Goal: Task Accomplishment & Management: Manage account settings

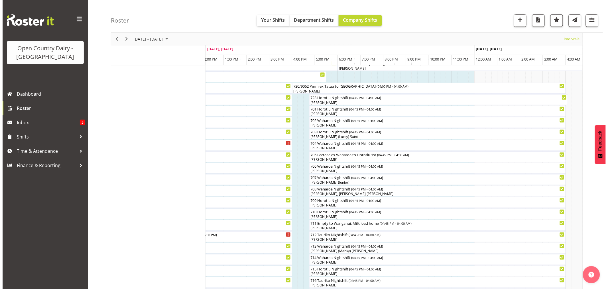
scroll to position [127, 0]
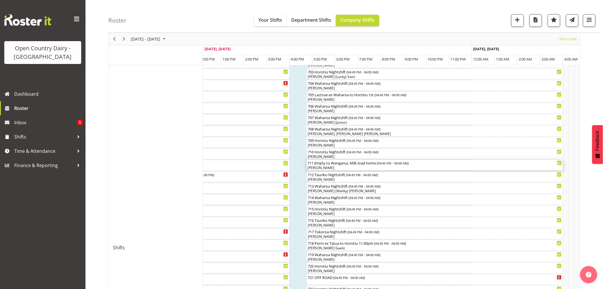
click at [335, 166] on div "[PERSON_NAME]" at bounding box center [435, 167] width 254 height 5
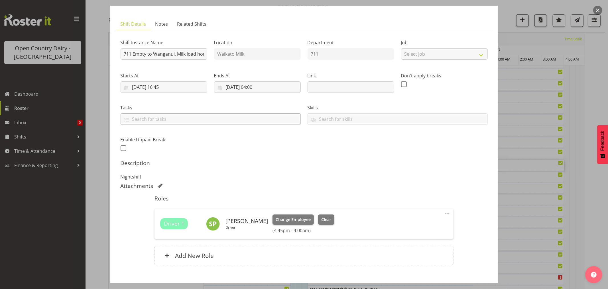
scroll to position [0, 0]
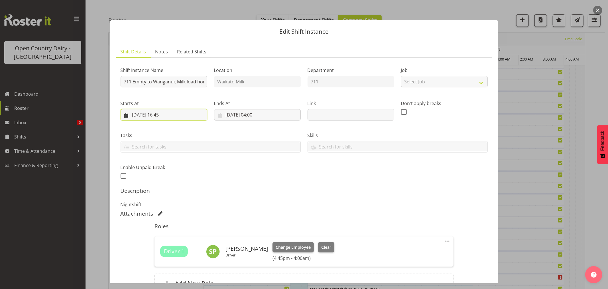
click at [167, 113] on input "30/08/2025, 16:45" at bounding box center [164, 114] width 87 height 11
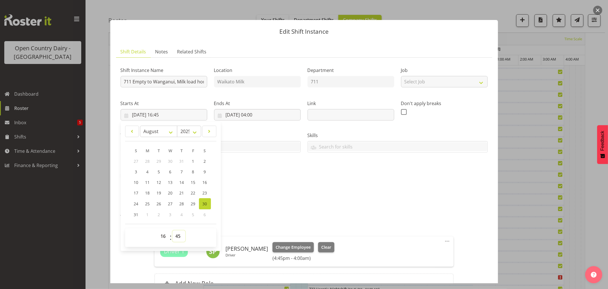
click at [178, 236] on select "00 01 02 03 04 05 06 07 08 09 10 11 12 13 14 15 16 17 18 19 20 21 22 23 24 25 2…" at bounding box center [179, 235] width 13 height 11
select select "30"
click at [173, 230] on select "00 01 02 03 04 05 06 07 08 09 10 11 12 13 14 15 16 17 18 19 20 21 22 23 24 25 2…" at bounding box center [179, 235] width 13 height 11
type input "30/08/2025, 16:30"
click at [388, 225] on h5 "Roles" at bounding box center [304, 225] width 299 height 7
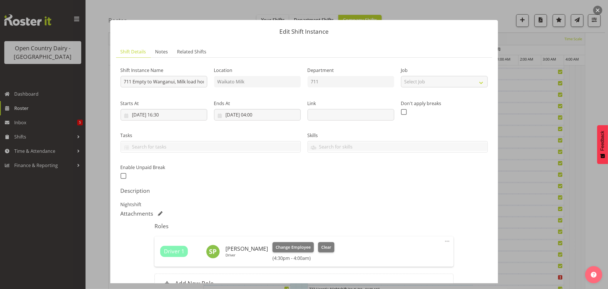
scroll to position [60, 0]
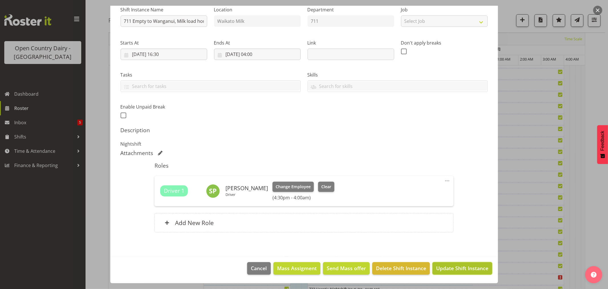
click at [445, 268] on span "Update Shift Instance" at bounding box center [462, 267] width 52 height 7
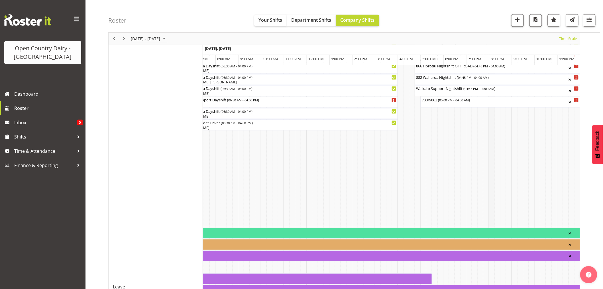
scroll to position [513, 0]
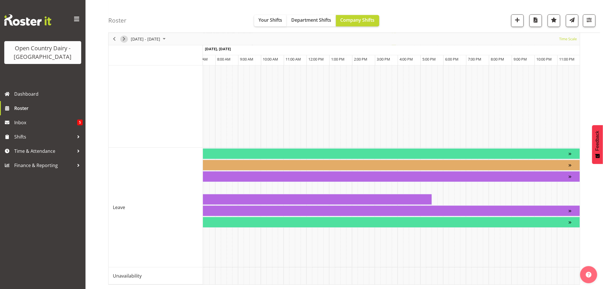
click at [123, 37] on span "Next" at bounding box center [124, 38] width 7 height 7
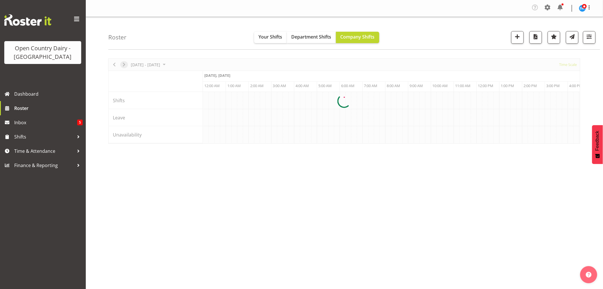
scroll to position [0, 0]
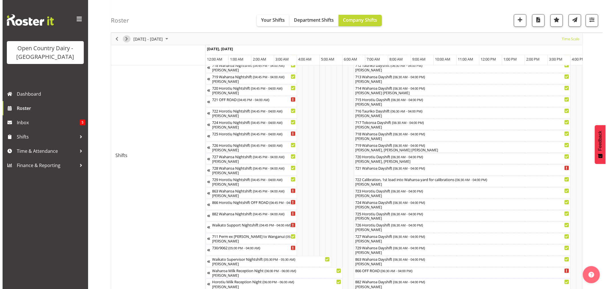
scroll to position [222, 0]
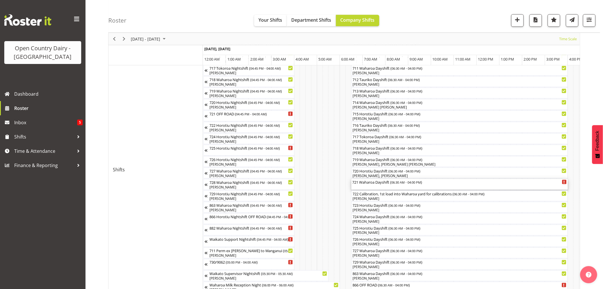
click at [382, 185] on div "721 Waharoa Dayshift ( 06:30 AM - 04:00 PM )" at bounding box center [460, 184] width 214 height 11
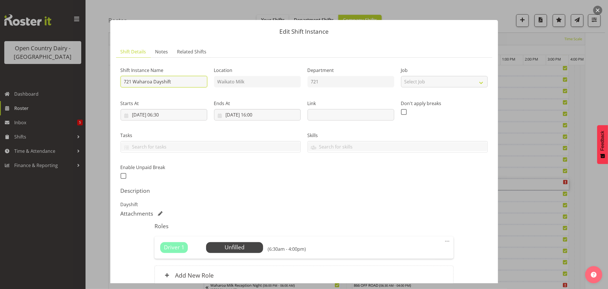
click at [183, 84] on input "721 Waharoa Dayshift" at bounding box center [164, 81] width 87 height 11
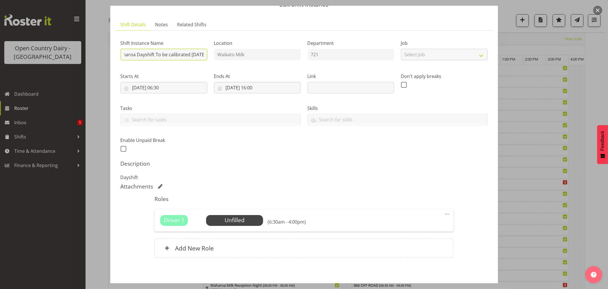
scroll to position [52, 0]
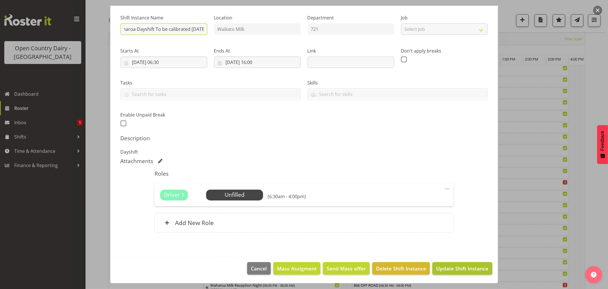
type input "721 Waharoa Dayshift To be calibrated today"
click at [453, 266] on span "Update Shift Instance" at bounding box center [462, 267] width 52 height 7
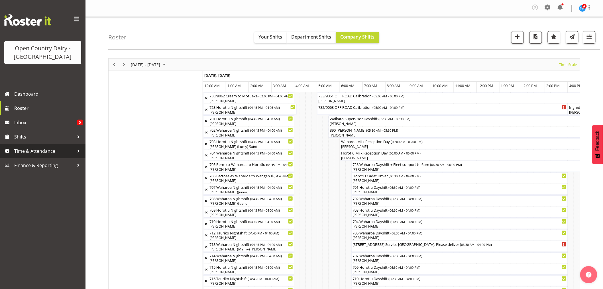
click at [38, 148] on span "Time & Attendance" at bounding box center [44, 151] width 60 height 9
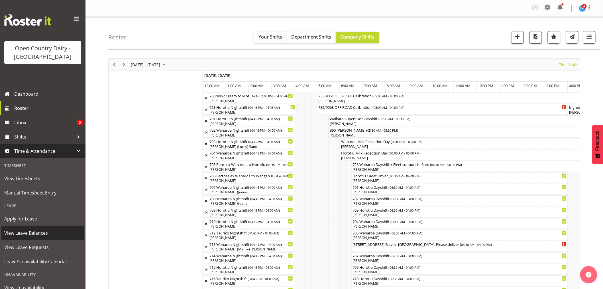
click at [25, 233] on span "View Leave Balances" at bounding box center [42, 232] width 77 height 9
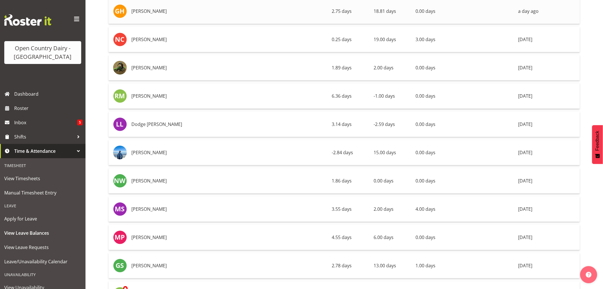
scroll to position [1743, 0]
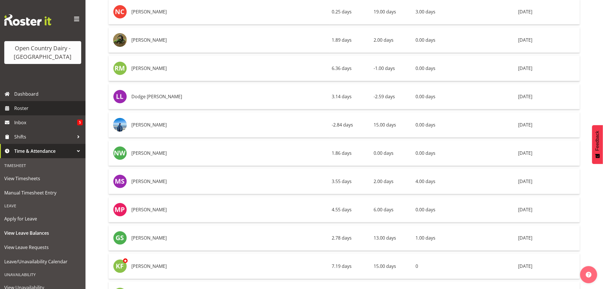
click at [24, 107] on span "Roster" at bounding box center [48, 108] width 68 height 9
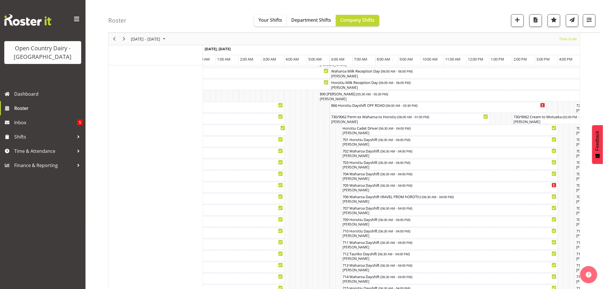
scroll to position [63, 0]
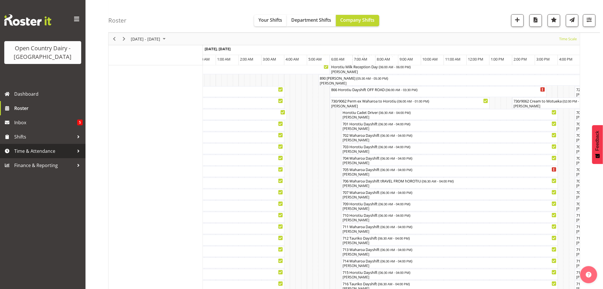
click at [36, 150] on span "Time & Attendance" at bounding box center [44, 151] width 60 height 9
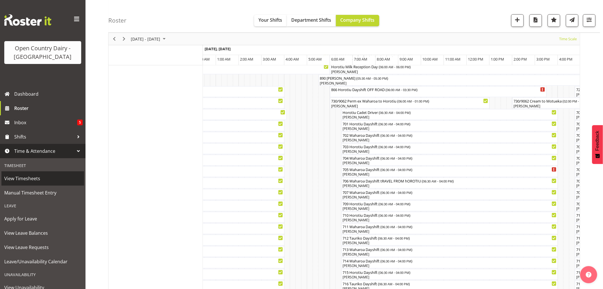
click at [24, 178] on span "View Timesheets" at bounding box center [42, 178] width 77 height 9
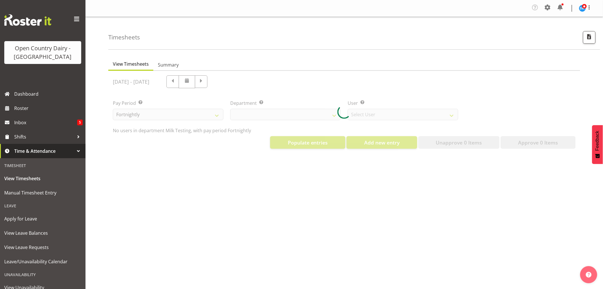
select select "733"
select select "7414"
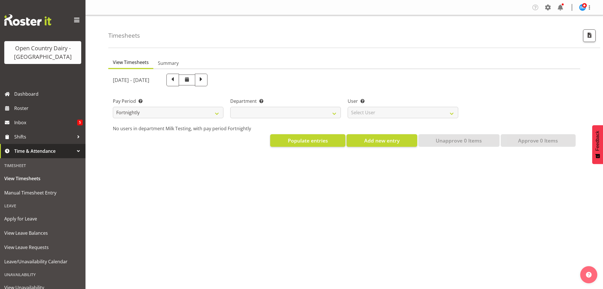
select select "733"
select select "7414"
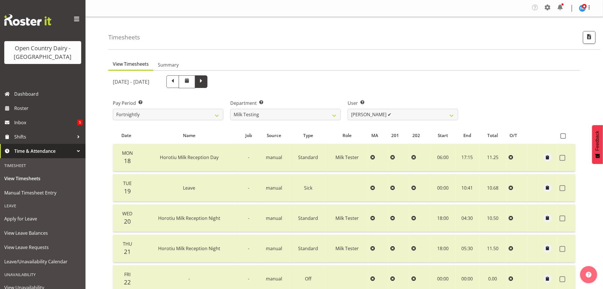
click at [205, 79] on span at bounding box center [201, 80] width 7 height 7
select select
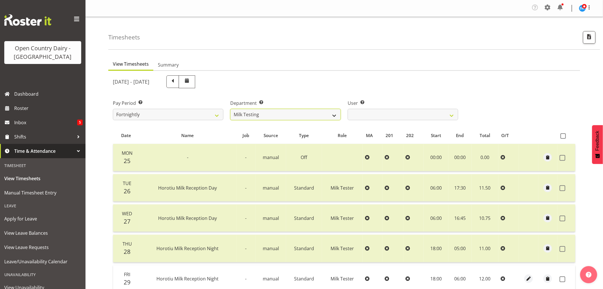
click at [278, 112] on select "701 702 703 704 705 706 707 708 709 710 711 712 713 714 715 716 717 718 719 720" at bounding box center [285, 114] width 111 height 11
click at [230, 109] on select "701 702 703 704 705 706 707 708 709 710 711 712 713 714 715 716 717 718 719 720" at bounding box center [285, 114] width 111 height 11
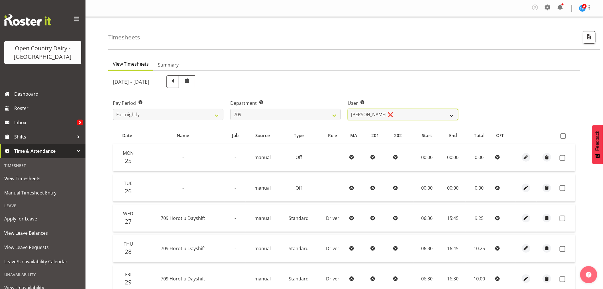
click at [406, 113] on select "Alex Barclay ❌ Craig Knudsen ❌ Jaswant Singh ❌ Ross Cook ❌" at bounding box center [403, 114] width 111 height 11
click at [283, 114] on select "701 702 703 704 705 706 707 708 709 710 711 712 713 714 715 716 717 718 719 720" at bounding box center [285, 114] width 111 height 11
select select "898"
click at [230, 109] on select "701 702 703 704 705 706 707 708 709 710 711 712 713 714 715 716 717 718 719 720" at bounding box center [285, 114] width 111 height 11
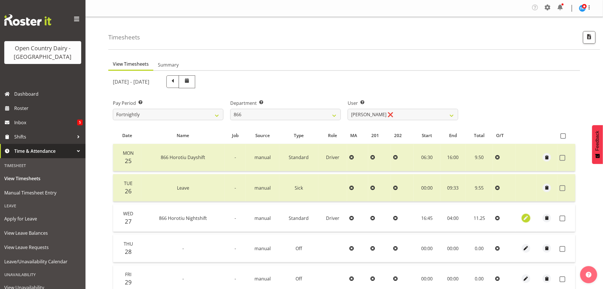
click at [526, 217] on span "button" at bounding box center [526, 217] width 7 height 7
select select "Standard"
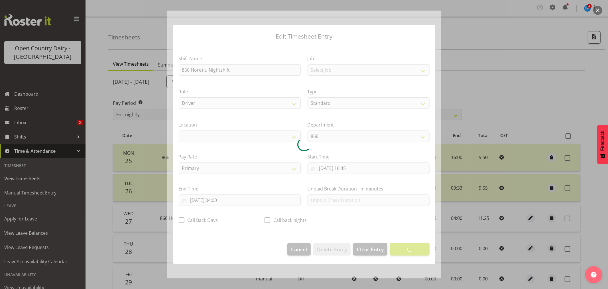
select select "1054"
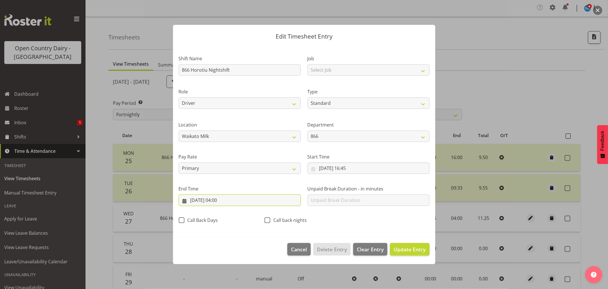
click at [220, 199] on input "28/08/2025, 04:00" at bounding box center [240, 199] width 122 height 11
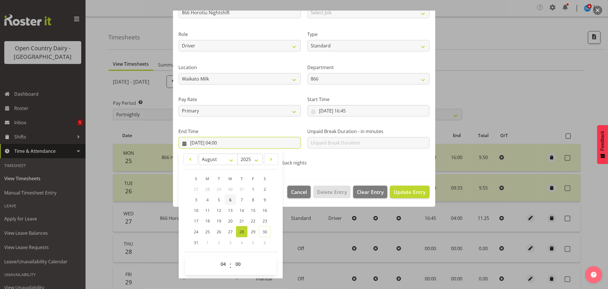
scroll to position [58, 0]
click at [221, 262] on select "00 01 02 03 04 05 06 07 08 09 10 11 12 13 14 15 16 17 18 19 20 21 22 23" at bounding box center [224, 263] width 13 height 11
select select "3"
click at [218, 258] on select "00 01 02 03 04 05 06 07 08 09 10 11 12 13 14 15 16 17 18 19 20 21 22 23" at bounding box center [224, 263] width 13 height 11
type input "28/08/2025, 03:00"
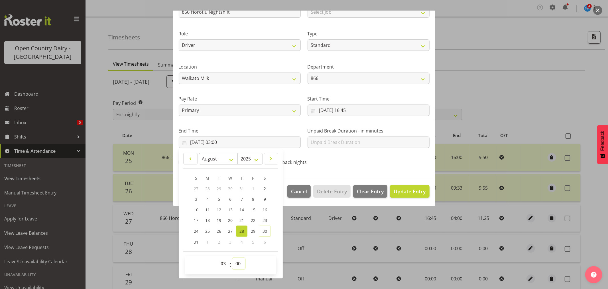
click at [238, 265] on select "00 01 02 03 04 05 06 07 08 09 10 11 12 13 14 15 16 17 18 19 20 21 22 23 24 25 2…" at bounding box center [238, 263] width 13 height 11
select select "30"
click at [232, 258] on select "00 01 02 03 04 05 06 07 08 09 10 11 12 13 14 15 16 17 18 19 20 21 22 23 24 25 2…" at bounding box center [238, 263] width 13 height 11
type input "28/08/2025, 03:30"
click at [406, 189] on span "Update Entry" at bounding box center [410, 191] width 32 height 7
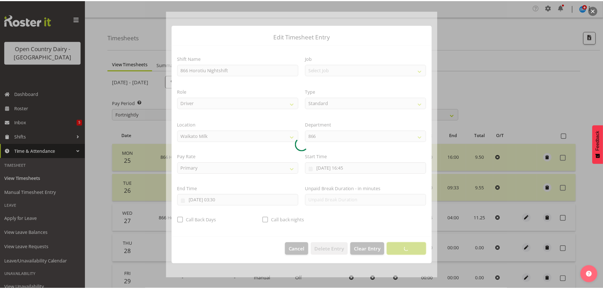
scroll to position [0, 0]
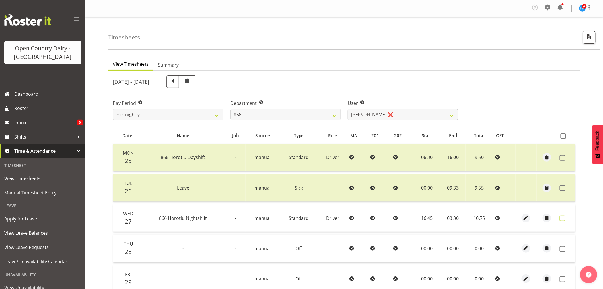
click at [564, 217] on span at bounding box center [563, 218] width 6 height 6
checkbox input "true"
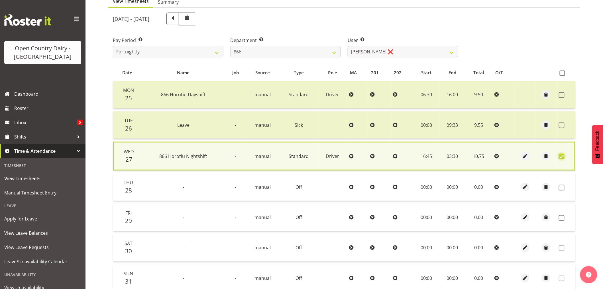
scroll to position [63, 0]
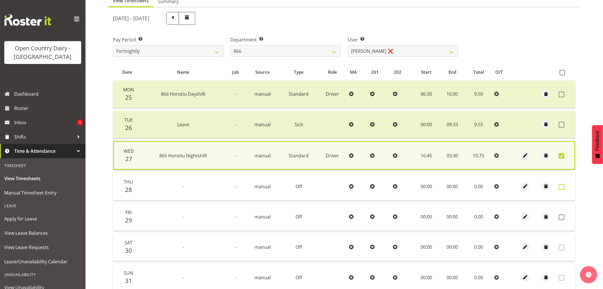
click at [561, 186] on span at bounding box center [562, 187] width 6 height 6
checkbox input "true"
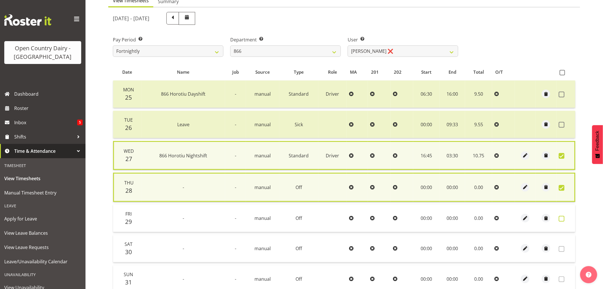
click at [562, 217] on span at bounding box center [562, 219] width 6 height 6
checkbox input "true"
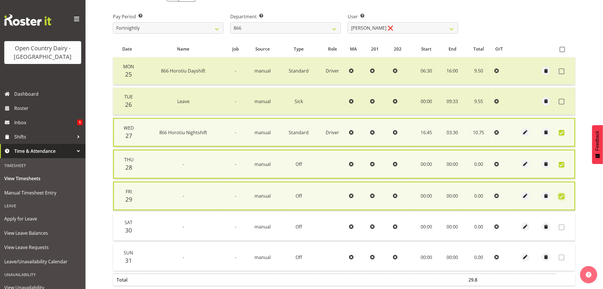
scroll to position [118, 0]
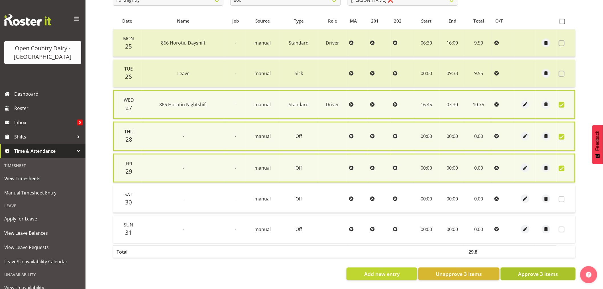
click at [541, 270] on span "Approve 3 Items" at bounding box center [539, 273] width 40 height 7
checkbox input "false"
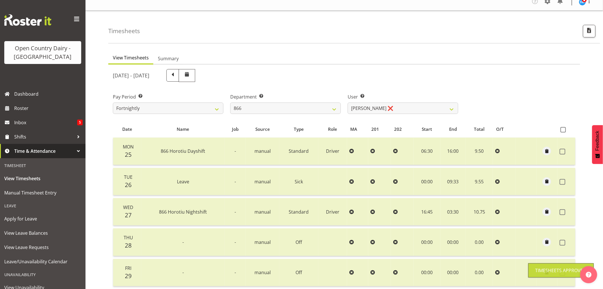
scroll to position [0, 0]
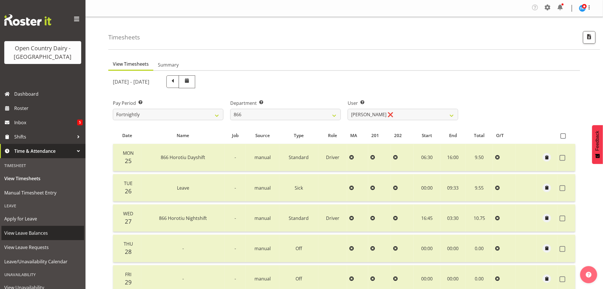
click at [33, 232] on span "View Leave Balances" at bounding box center [42, 232] width 77 height 9
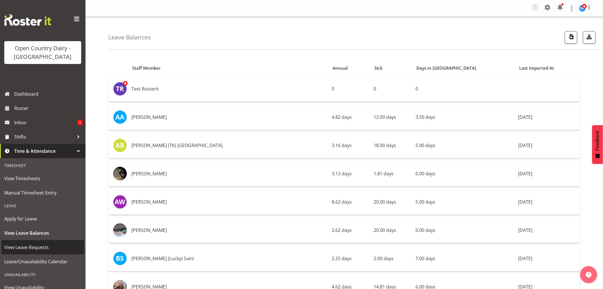
click at [22, 246] on span "View Leave Requests" at bounding box center [42, 247] width 77 height 9
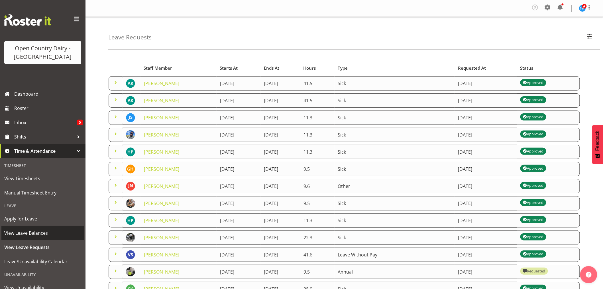
click at [24, 231] on span "View Leave Balances" at bounding box center [42, 232] width 77 height 9
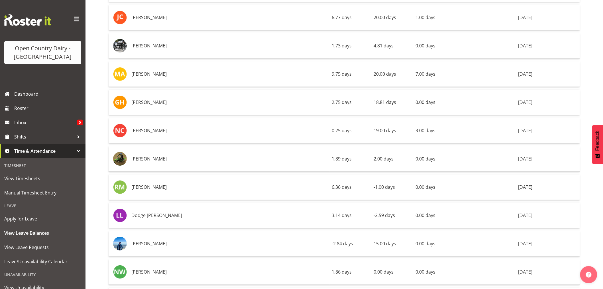
scroll to position [1679, 0]
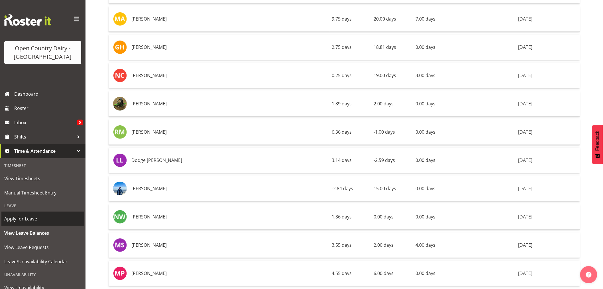
click at [30, 218] on span "Apply for Leave" at bounding box center [42, 218] width 77 height 9
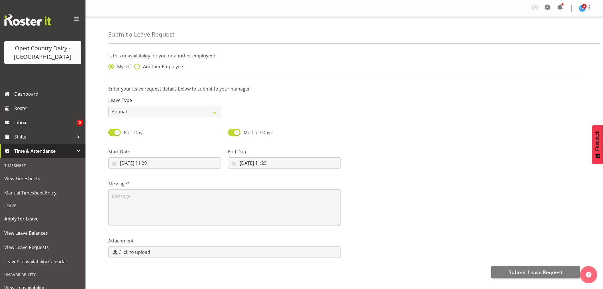
click at [138, 66] on span at bounding box center [137, 67] width 6 height 6
click at [138, 66] on input "Another Employee" at bounding box center [136, 67] width 4 height 4
radio input "true"
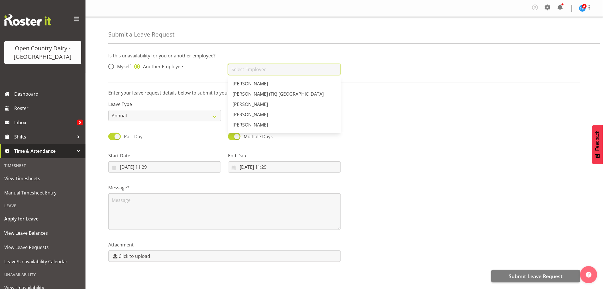
click at [254, 71] on input "text" at bounding box center [284, 69] width 113 height 11
click at [260, 102] on span "Dodge [PERSON_NAME]" at bounding box center [258, 104] width 51 height 6
type input "Dodge [PERSON_NAME]"
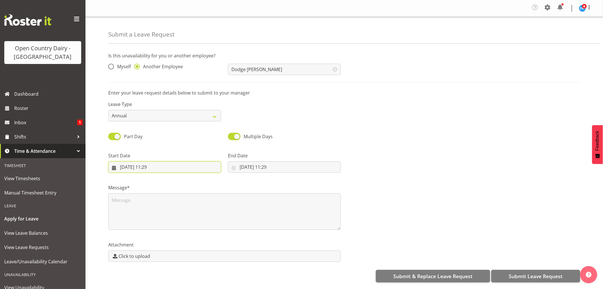
click at [141, 165] on input "[DATE] 11:29" at bounding box center [164, 166] width 113 height 11
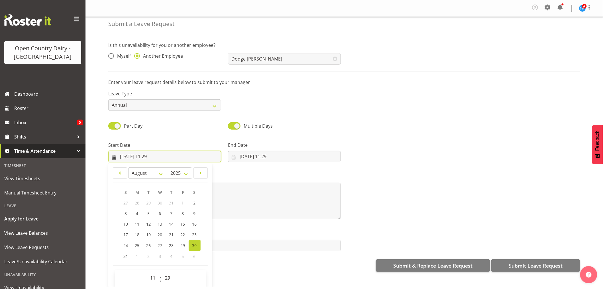
scroll to position [16, 0]
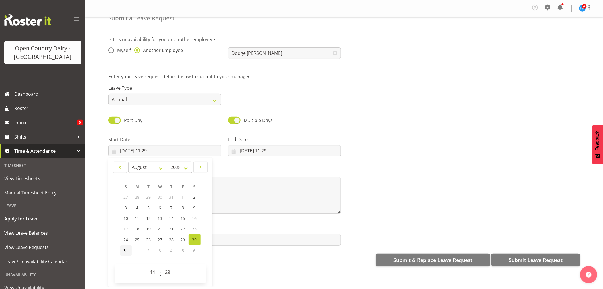
click at [126, 249] on span "31" at bounding box center [126, 250] width 5 height 5
type input "[DATE] 11:29"
click at [153, 272] on select "00 01 02 03 04 05 06 07 08 09 10 11 12 13 14 15 16 17 18 19 20 21 22 23" at bounding box center [153, 271] width 13 height 11
select select "6"
click at [147, 266] on select "00 01 02 03 04 05 06 07 08 09 10 11 12 13 14 15 16 17 18 19 20 21 22 23" at bounding box center [153, 271] width 13 height 11
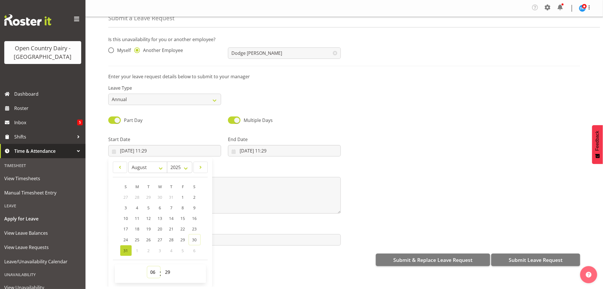
type input "[DATE] 06:29"
click at [165, 270] on select "00 01 02 03 04 05 06 07 08 09 10 11 12 13 14 15 16 17 18 19 20 21 22 23 24 25 2…" at bounding box center [168, 271] width 13 height 11
select select "30"
click at [162, 266] on select "00 01 02 03 04 05 06 07 08 09 10 11 12 13 14 15 16 17 18 19 20 21 22 23 24 25 2…" at bounding box center [168, 271] width 13 height 11
type input "[DATE] 06:30"
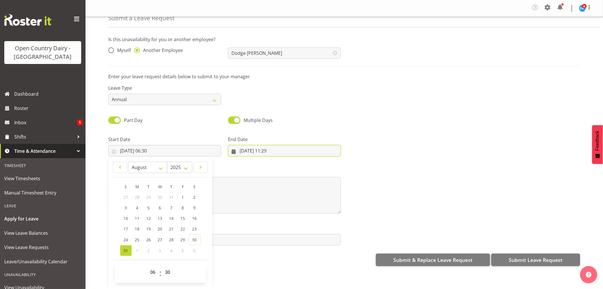
click at [276, 149] on input "[DATE] 11:29" at bounding box center [284, 150] width 113 height 11
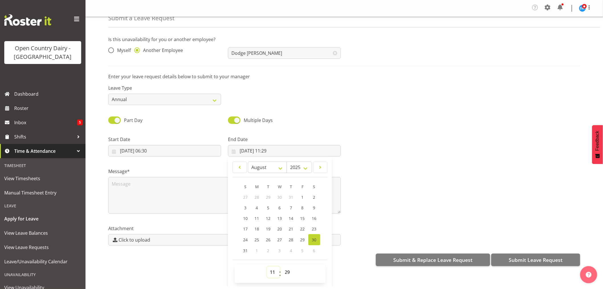
click at [271, 273] on select "00 01 02 03 04 05 06 07 08 09 10 11 12 13 14 15 16 17 18 19 20 21 22 23" at bounding box center [273, 271] width 13 height 11
select select "16"
click at [267, 266] on select "00 01 02 03 04 05 06 07 08 09 10 11 12 13 14 15 16 17 18 19 20 21 22 23" at bounding box center [273, 271] width 13 height 11
type input "[DATE] 16:29"
click at [284, 270] on select "00 01 02 03 04 05 06 07 08 09 10 11 12 13 14 15 16 17 18 19 20 21 22 23 24 25 2…" at bounding box center [288, 271] width 13 height 11
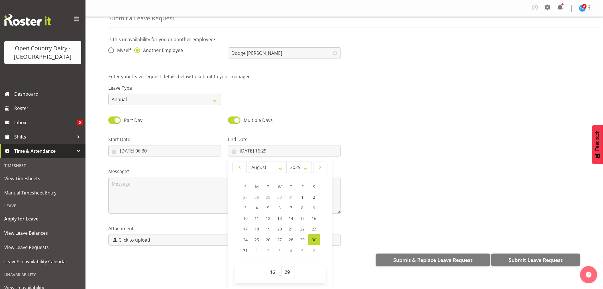
select select "0"
click at [282, 266] on select "00 01 02 03 04 05 06 07 08 09 10 11 12 13 14 15 16 17 18 19 20 21 22 23 24 25 2…" at bounding box center [288, 271] width 13 height 11
type input "[DATE] 16:00"
click at [119, 190] on textarea at bounding box center [224, 195] width 233 height 37
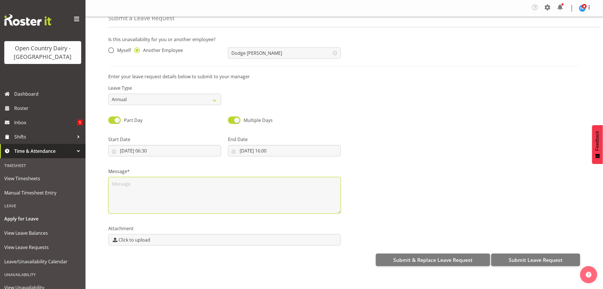
scroll to position [0, 0]
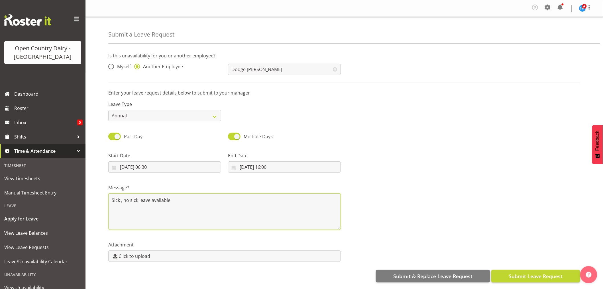
type textarea "Sick , no sick leave available"
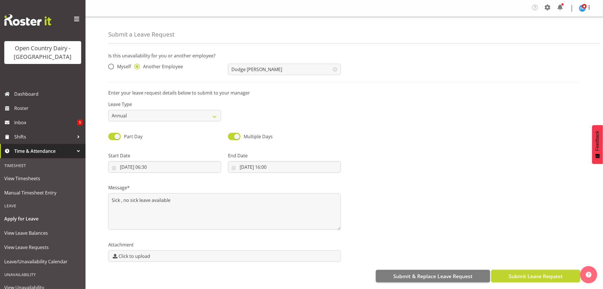
click at [518, 277] on span "Submit Leave Request" at bounding box center [536, 275] width 54 height 7
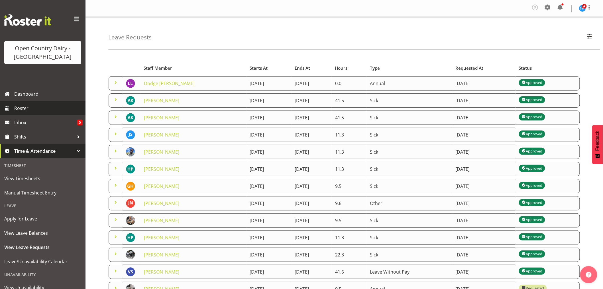
click at [19, 108] on span "Roster" at bounding box center [48, 108] width 68 height 9
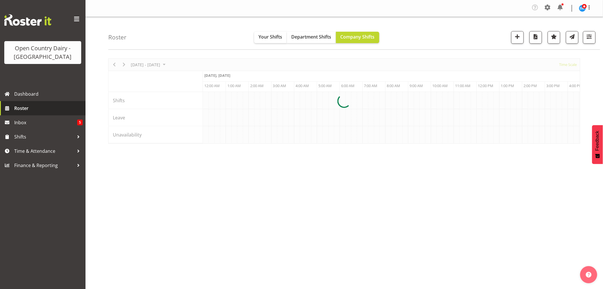
scroll to position [0, 2738]
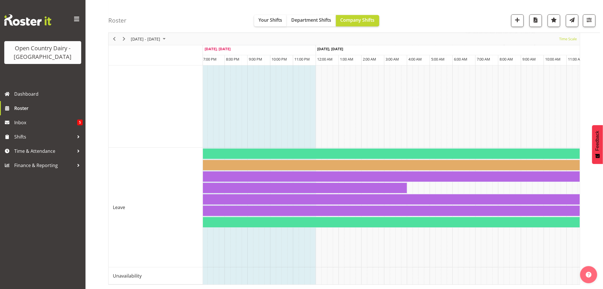
scroll to position [0, 3183]
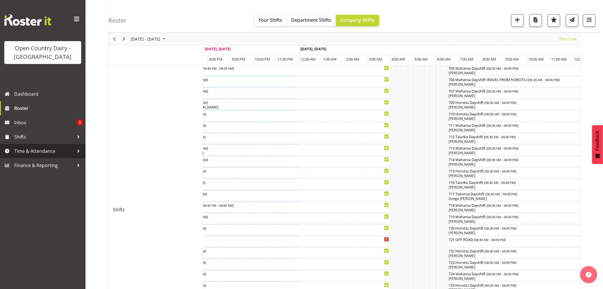
click at [28, 151] on span "Time & Attendance" at bounding box center [44, 151] width 60 height 9
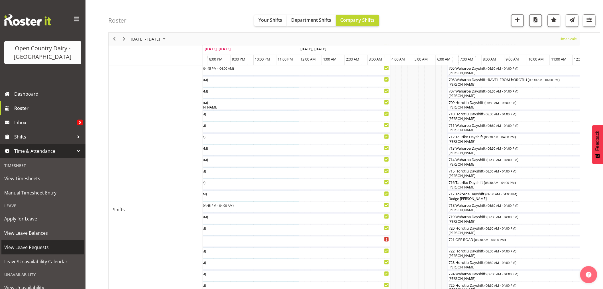
click at [22, 248] on span "View Leave Requests" at bounding box center [42, 247] width 77 height 9
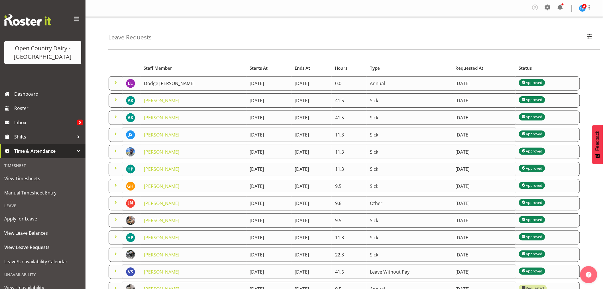
click at [164, 82] on link "Dodge [PERSON_NAME]" at bounding box center [169, 83] width 51 height 6
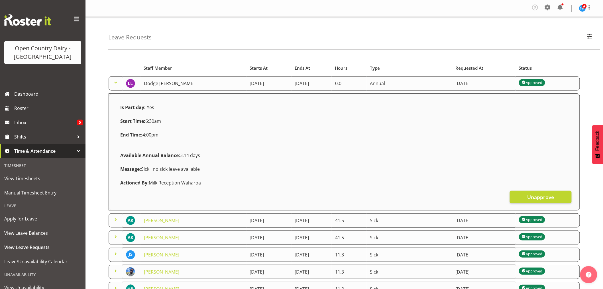
click at [164, 83] on link "Dodge [PERSON_NAME]" at bounding box center [169, 83] width 51 height 6
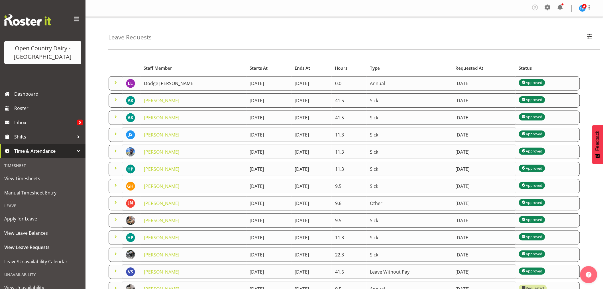
click at [164, 83] on link "Dodge [PERSON_NAME]" at bounding box center [169, 83] width 51 height 6
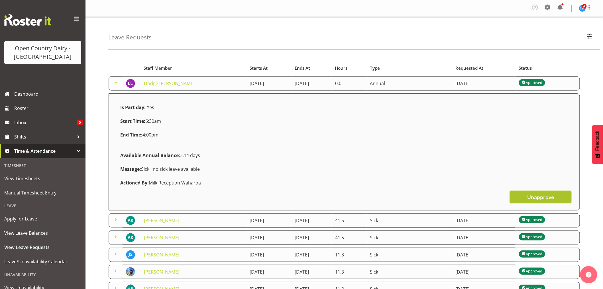
click at [530, 195] on span "Unapprove" at bounding box center [541, 196] width 27 height 7
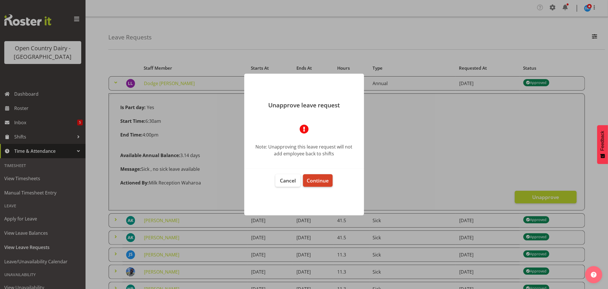
click at [315, 179] on span "Continue" at bounding box center [318, 180] width 22 height 7
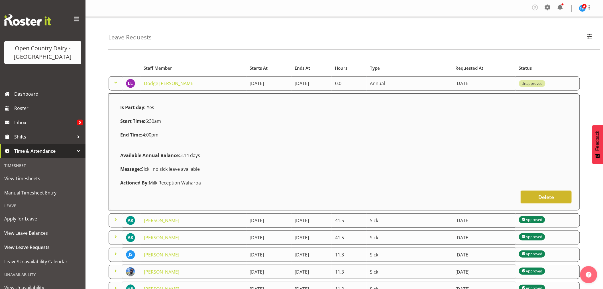
click at [532, 192] on button "Delete" at bounding box center [546, 197] width 51 height 13
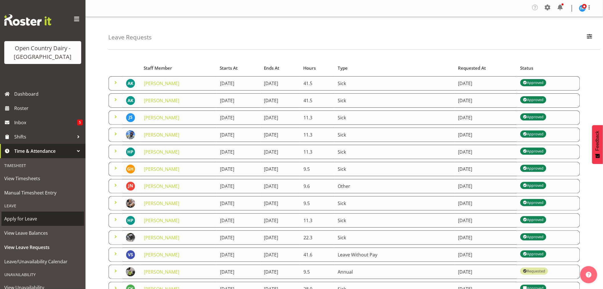
click at [26, 218] on span "Apply for Leave" at bounding box center [42, 218] width 77 height 9
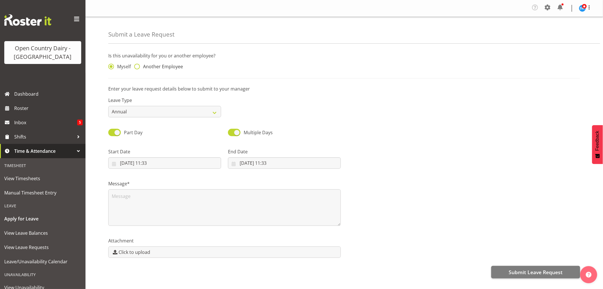
click at [138, 65] on span at bounding box center [137, 67] width 6 height 6
click at [138, 65] on input "Another Employee" at bounding box center [136, 67] width 4 height 4
radio input "true"
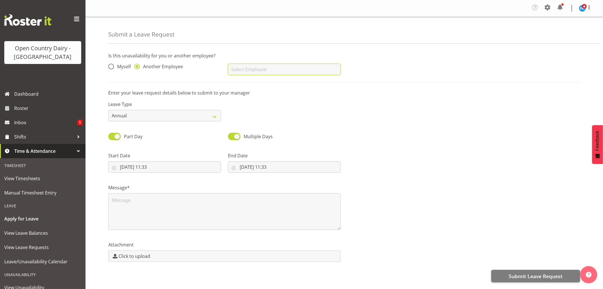
click at [256, 68] on input "text" at bounding box center [284, 69] width 113 height 11
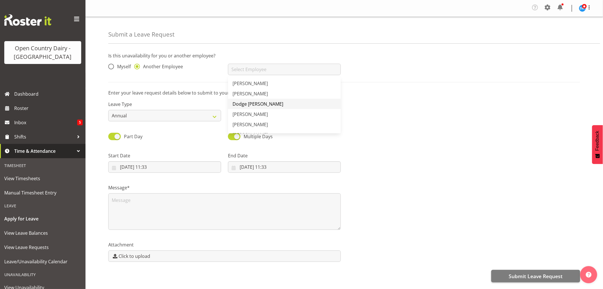
click at [265, 104] on span "Dodge [PERSON_NAME]" at bounding box center [258, 104] width 51 height 6
type input "Dodge [PERSON_NAME]"
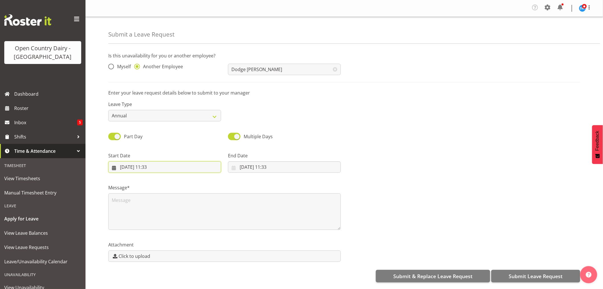
click at [133, 165] on input "[DATE] 11:33" at bounding box center [164, 166] width 113 height 11
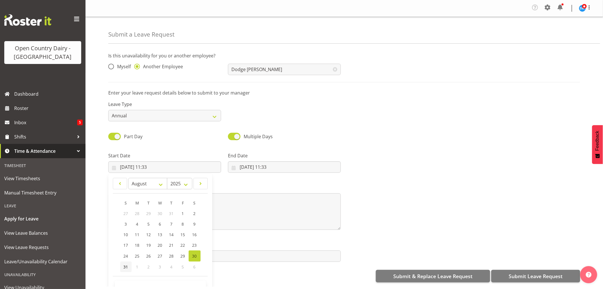
click at [124, 264] on span "31" at bounding box center [126, 266] width 5 height 5
type input "[DATE] 11:33"
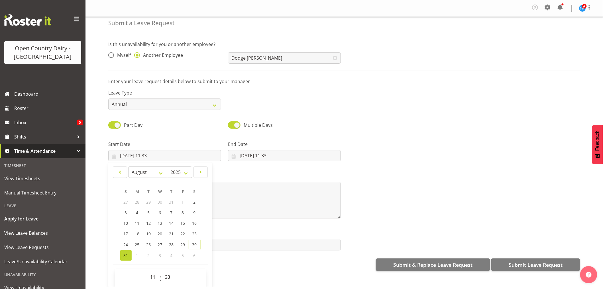
scroll to position [16, 0]
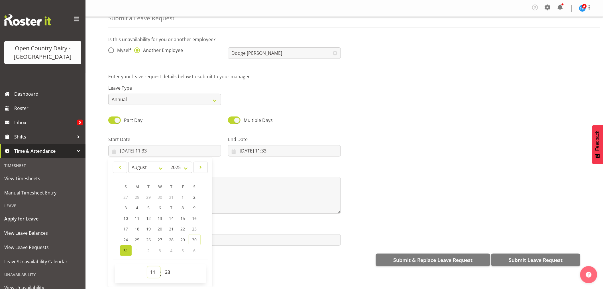
click at [153, 272] on select "00 01 02 03 04 05 06 07 08 09 10 11 12 13 14 15 16 17 18 19 20 21 22 23" at bounding box center [153, 271] width 13 height 11
select select "6"
click at [147, 266] on select "00 01 02 03 04 05 06 07 08 09 10 11 12 13 14 15 16 17 18 19 20 21 22 23" at bounding box center [153, 271] width 13 height 11
type input "[DATE] 06:33"
drag, startPoint x: 167, startPoint y: 272, endPoint x: 5, endPoint y: 237, distance: 165.9
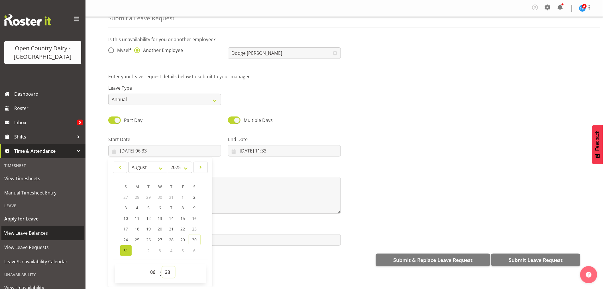
click at [167, 272] on select "00 01 02 03 04 05 06 07 08 09 10 11 12 13 14 15 16 17 18 19 20 21 22 23 24 25 2…" at bounding box center [168, 271] width 13 height 11
click at [168, 272] on select "00 01 02 03 04 05 06 07 08 09 10 11 12 13 14 15 16 17 18 19 20 21 22 23 24 25 2…" at bounding box center [168, 271] width 13 height 11
select select "30"
click at [162, 266] on select "00 01 02 03 04 05 06 07 08 09 10 11 12 13 14 15 16 17 18 19 20 21 22 23 24 25 2…" at bounding box center [168, 271] width 13 height 11
type input "[DATE] 06:30"
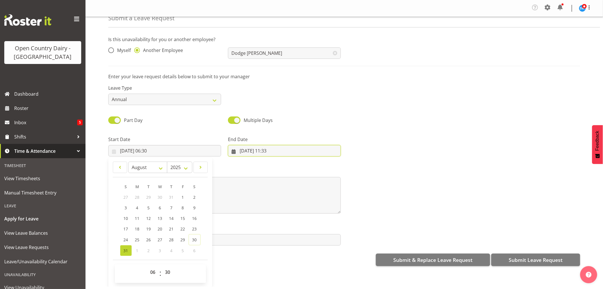
click at [256, 151] on input "[DATE] 11:33" at bounding box center [284, 150] width 113 height 11
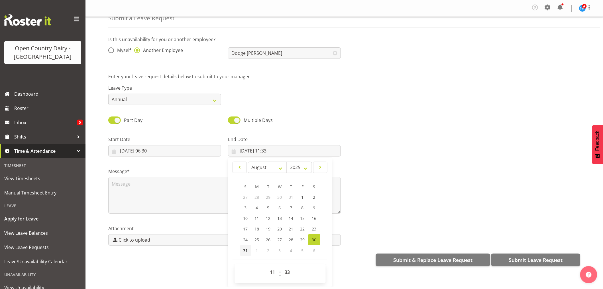
click at [244, 248] on span "31" at bounding box center [246, 250] width 5 height 5
type input "31/08/2025, 11:33"
click at [273, 272] on select "00 01 02 03 04 05 06 07 08 09 10 11 12 13 14 15 16 17 18 19 20 21 22 23" at bounding box center [273, 271] width 13 height 11
select select "16"
click at [267, 266] on select "00 01 02 03 04 05 06 07 08 09 10 11 12 13 14 15 16 17 18 19 20 21 22 23" at bounding box center [273, 271] width 13 height 11
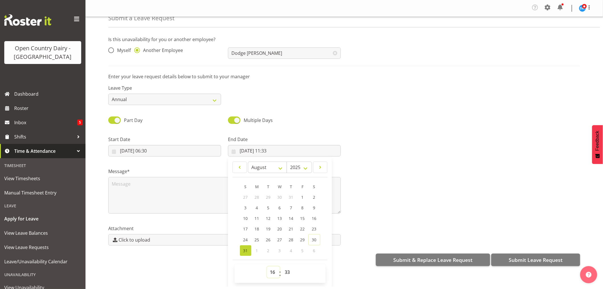
type input "31/08/2025, 16:33"
click at [285, 270] on select "00 01 02 03 04 05 06 07 08 09 10 11 12 13 14 15 16 17 18 19 20 21 22 23 24 25 2…" at bounding box center [288, 271] width 13 height 11
select select "0"
click at [282, 266] on select "00 01 02 03 04 05 06 07 08 09 10 11 12 13 14 15 16 17 18 19 20 21 22 23 24 25 2…" at bounding box center [288, 271] width 13 height 11
type input "31/08/2025, 16:00"
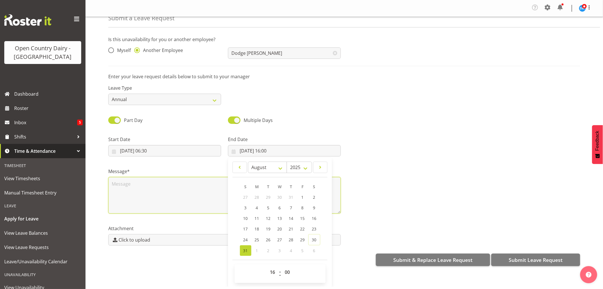
click at [121, 187] on textarea at bounding box center [224, 195] width 233 height 37
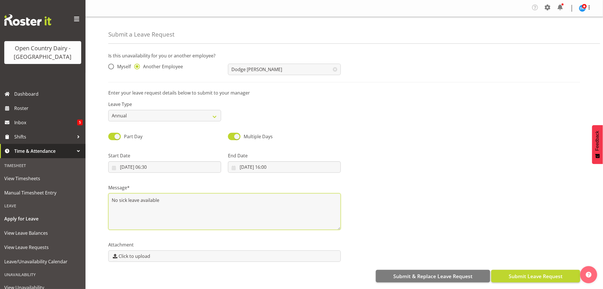
type textarea "No sick leave available"
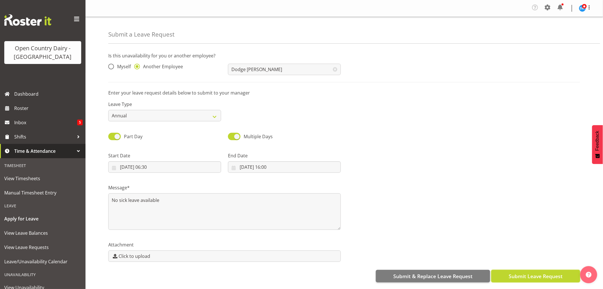
click at [528, 277] on span "Submit Leave Request" at bounding box center [536, 275] width 54 height 7
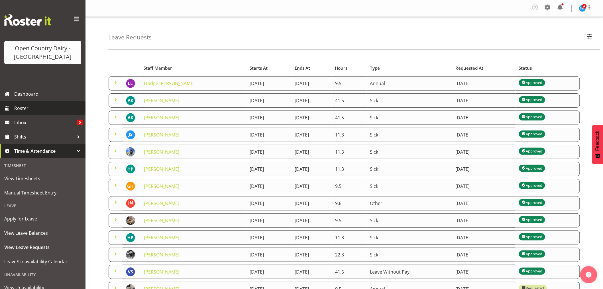
click at [21, 108] on span "Roster" at bounding box center [48, 108] width 68 height 9
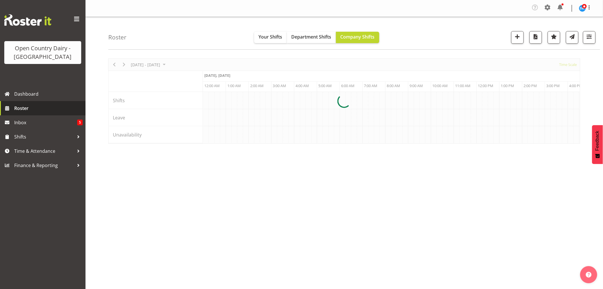
scroll to position [0, 2738]
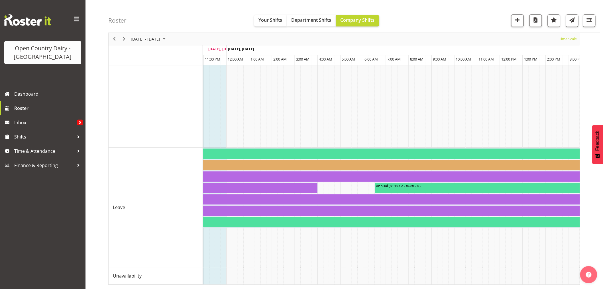
scroll to position [0, 3266]
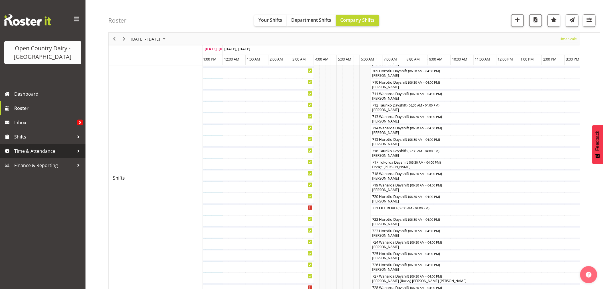
click at [39, 151] on span "Time & Attendance" at bounding box center [44, 151] width 60 height 9
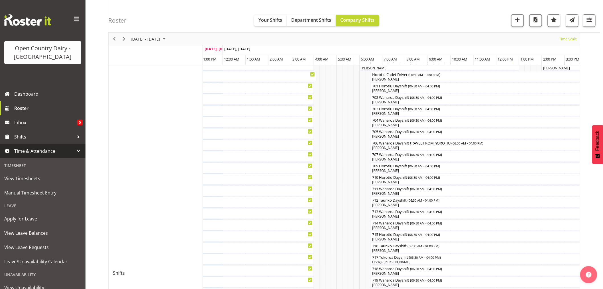
scroll to position [165, 0]
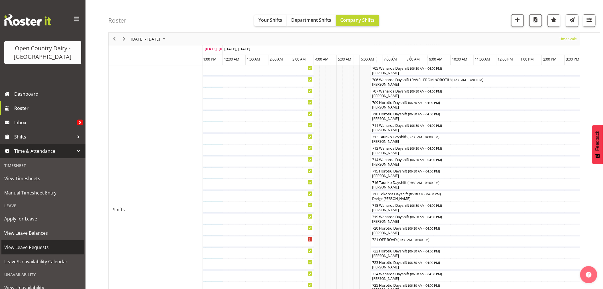
click at [26, 245] on span "View Leave Requests" at bounding box center [42, 247] width 77 height 9
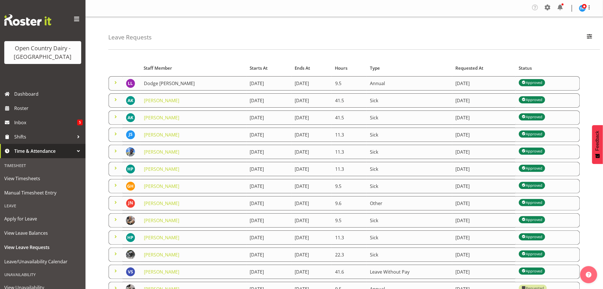
click at [163, 82] on link "Dodge [PERSON_NAME]" at bounding box center [169, 83] width 51 height 6
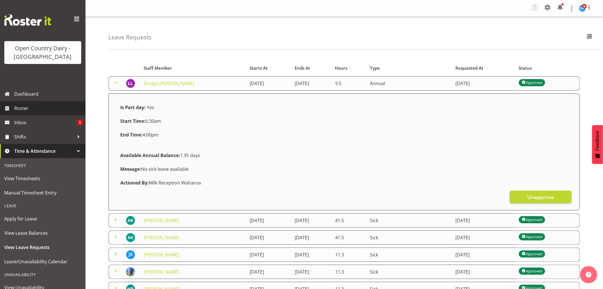
click at [24, 109] on span "Roster" at bounding box center [48, 108] width 68 height 9
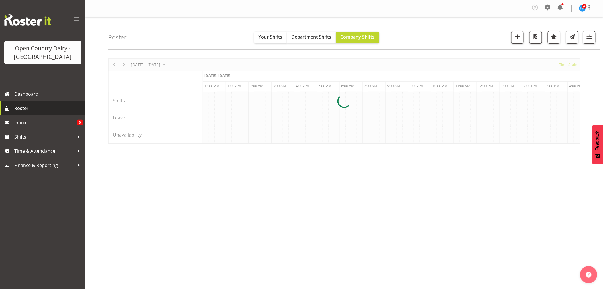
scroll to position [0, 2738]
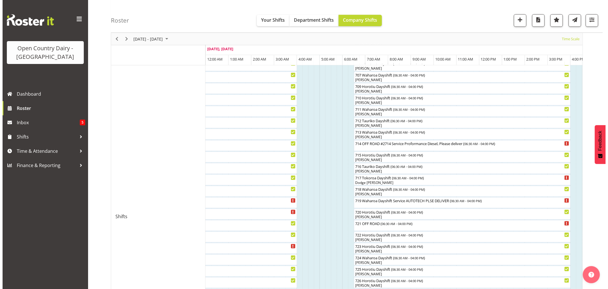
scroll to position [158, 0]
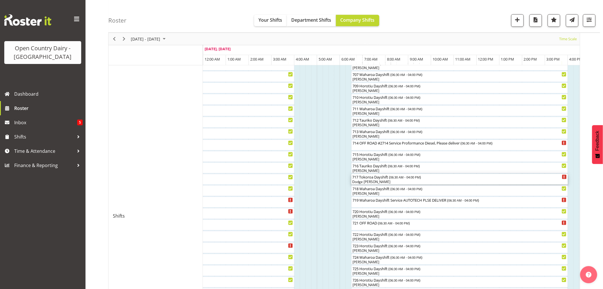
click at [381, 180] on div "Dodge [PERSON_NAME]" at bounding box center [460, 181] width 214 height 5
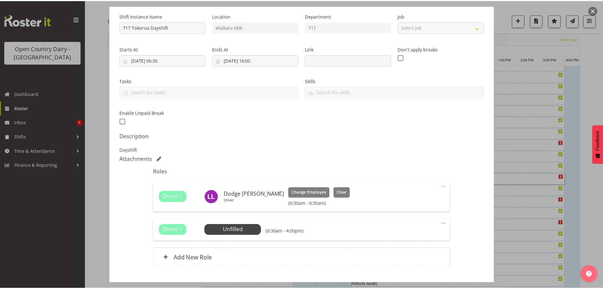
scroll to position [90, 0]
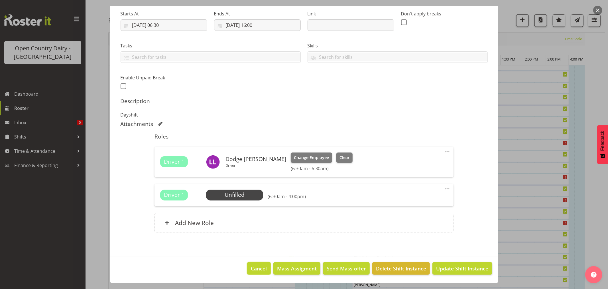
click at [251, 267] on span "Cancel" at bounding box center [259, 267] width 16 height 7
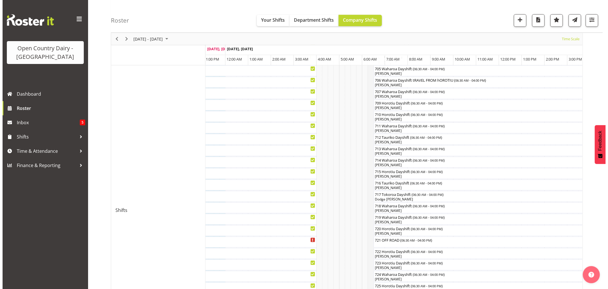
scroll to position [196, 0]
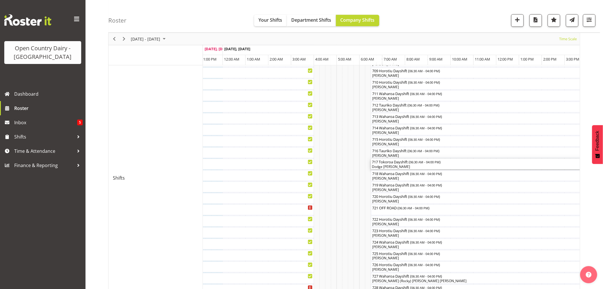
click at [395, 166] on div "Dodge [PERSON_NAME]" at bounding box center [479, 166] width 214 height 5
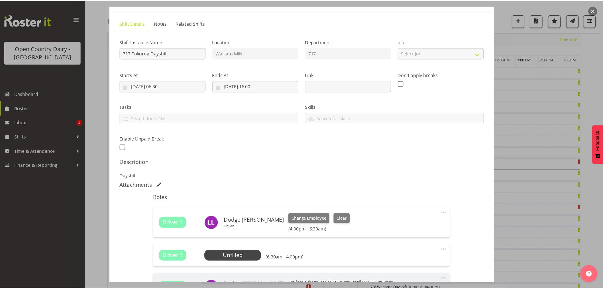
scroll to position [152, 0]
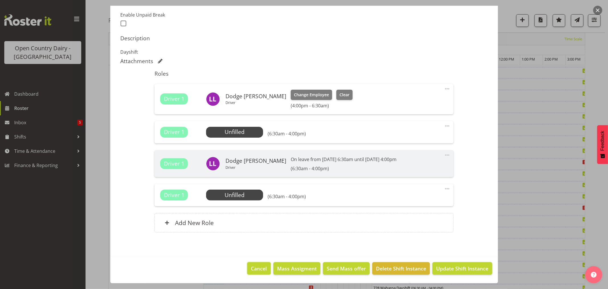
click at [255, 268] on span "Cancel" at bounding box center [259, 267] width 16 height 7
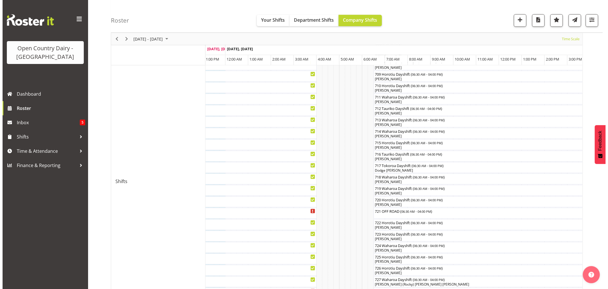
scroll to position [228, 0]
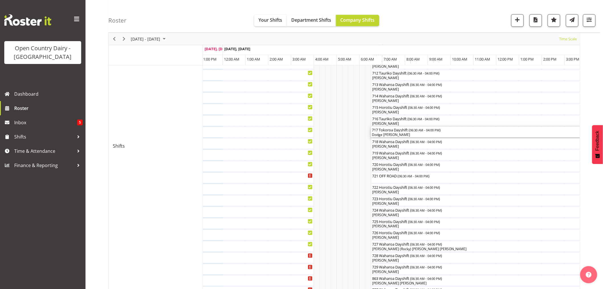
click at [394, 133] on div "Dodge [PERSON_NAME]" at bounding box center [479, 134] width 214 height 5
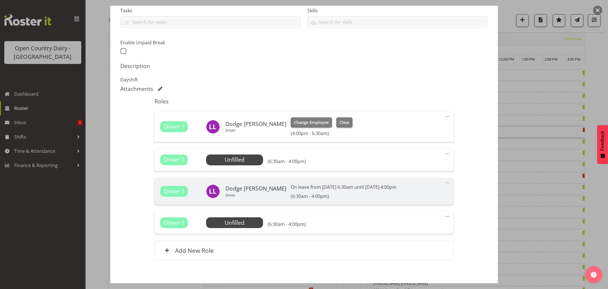
scroll to position [127, 0]
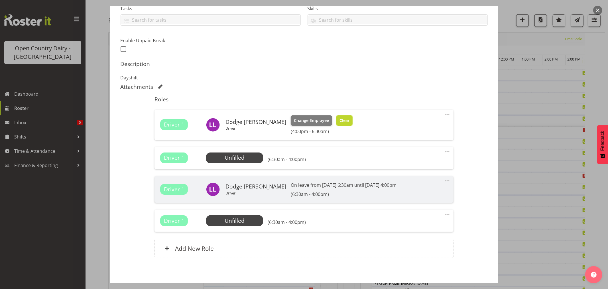
click at [340, 118] on span "Clear" at bounding box center [345, 120] width 10 height 6
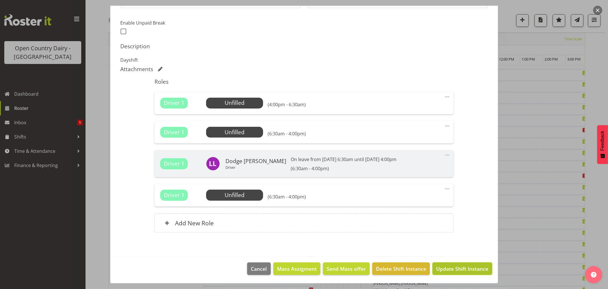
click at [446, 264] on button "Update Shift Instance" at bounding box center [463, 268] width 60 height 13
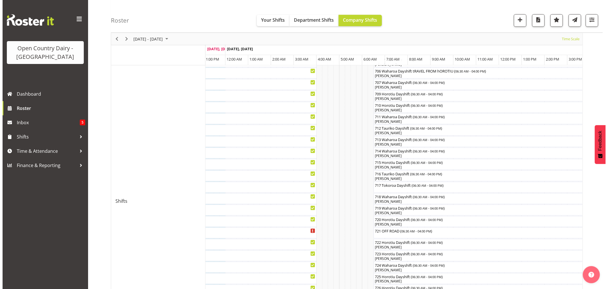
scroll to position [190, 0]
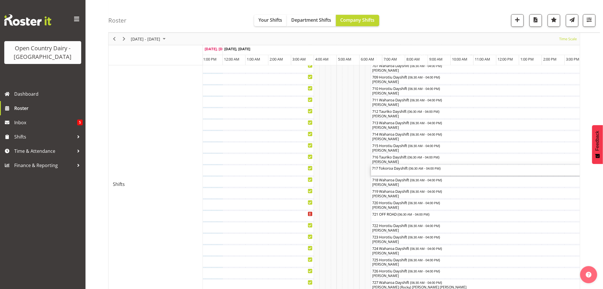
click at [402, 172] on div "717 Tokoroa Dayshift ( 06:30 AM - 04:00 PM )" at bounding box center [479, 170] width 214 height 11
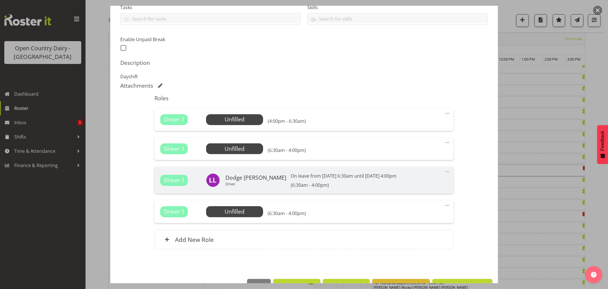
scroll to position [144, 0]
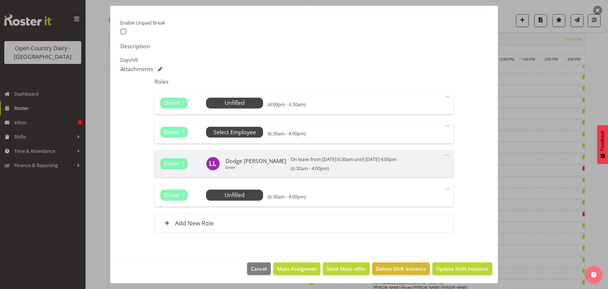
click at [0, 0] on span "Select Employee" at bounding box center [0, 0] width 0 height 0
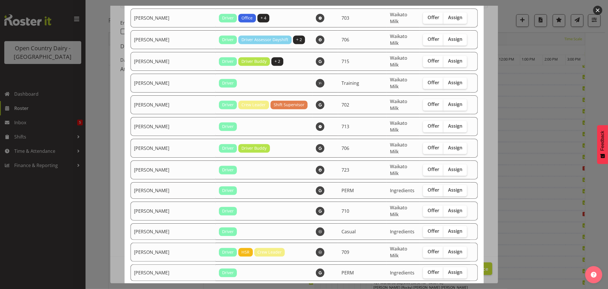
scroll to position [987, 0]
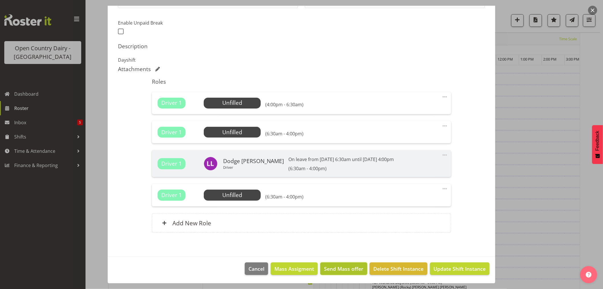
click at [339, 268] on span "Send Mass offer" at bounding box center [343, 268] width 39 height 7
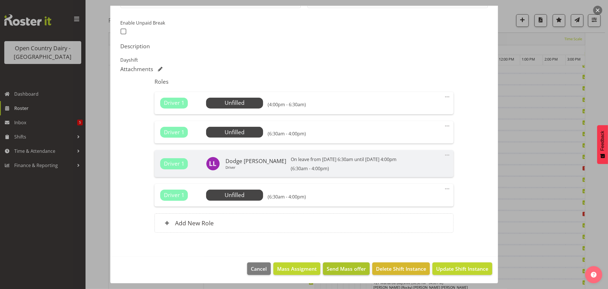
scroll to position [121, 0]
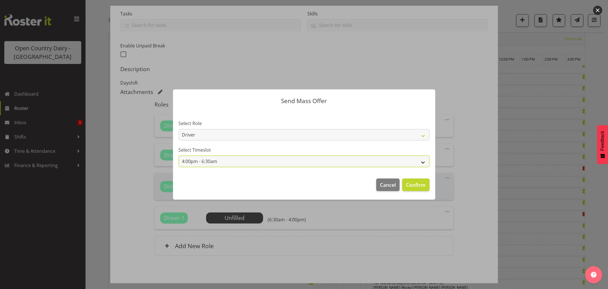
click at [425, 161] on select "4:00pm - 6:30am 6:30am - 4:00pm" at bounding box center [304, 160] width 251 height 11
select select "6:30am - 4:00pm"
click at [179, 155] on select "4:00pm - 6:30am 6:30am - 4:00pm" at bounding box center [304, 160] width 251 height 11
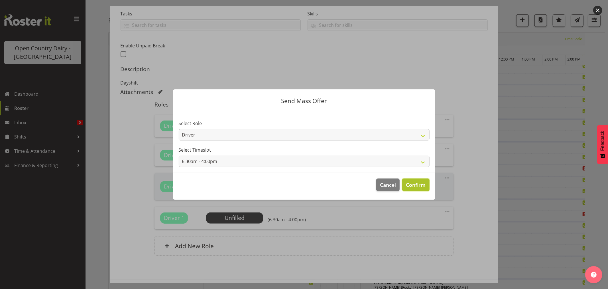
click at [412, 185] on span "Confirm" at bounding box center [416, 184] width 20 height 7
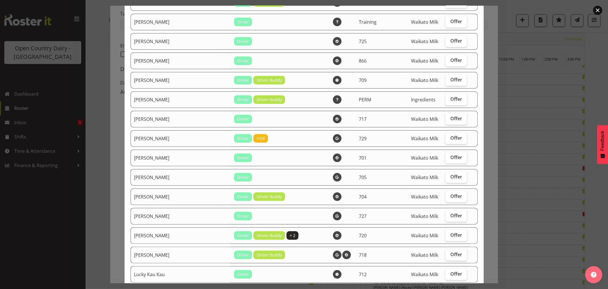
scroll to position [602, 0]
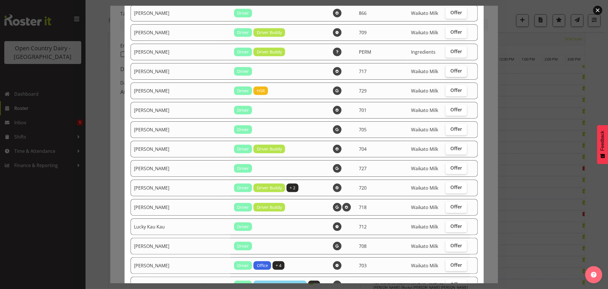
click at [451, 70] on span "Offer" at bounding box center [457, 71] width 12 height 6
click at [446, 70] on input "Offer" at bounding box center [448, 71] width 4 height 4
checkbox input "true"
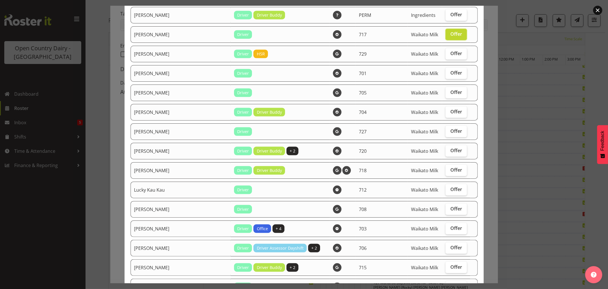
scroll to position [607, 0]
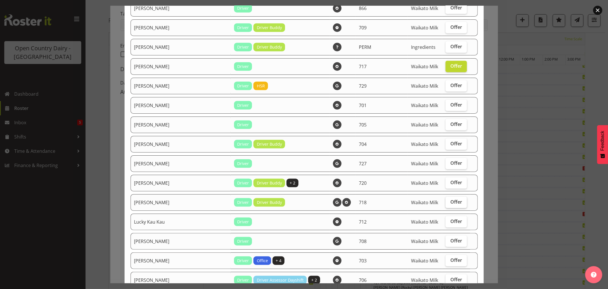
click at [451, 202] on span "Offer" at bounding box center [457, 202] width 12 height 6
click at [446, 202] on input "Offer" at bounding box center [448, 202] width 4 height 4
checkbox input "true"
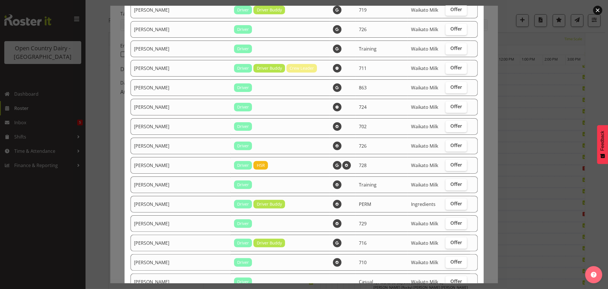
scroll to position [37, 0]
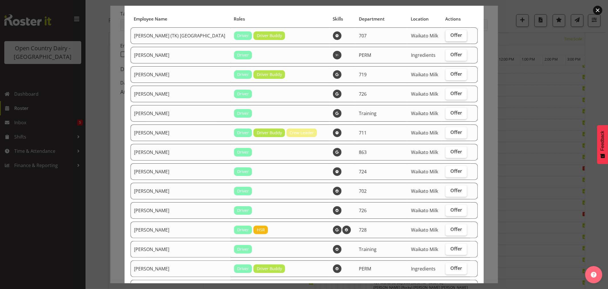
click at [451, 34] on span "Offer" at bounding box center [457, 35] width 12 height 6
click at [446, 34] on input "Offer" at bounding box center [448, 35] width 4 height 4
checkbox input "true"
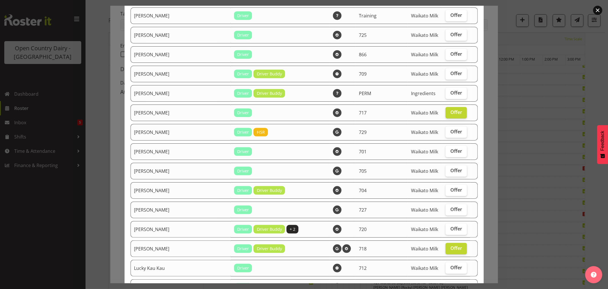
scroll to position [575, 0]
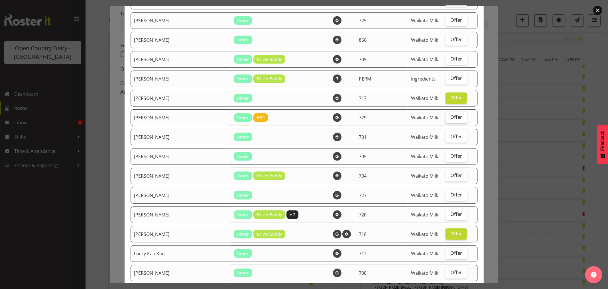
click at [446, 116] on label "Offer" at bounding box center [456, 117] width 21 height 11
click at [446, 116] on input "Offer" at bounding box center [448, 117] width 4 height 4
checkbox input "true"
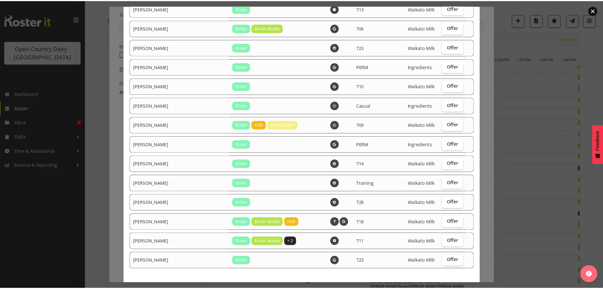
scroll to position [987, 0]
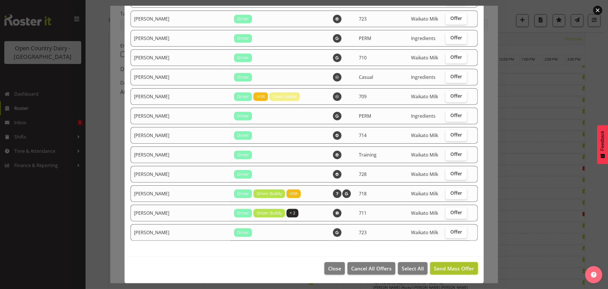
click at [449, 265] on span "Send Mass Offer" at bounding box center [454, 268] width 40 height 7
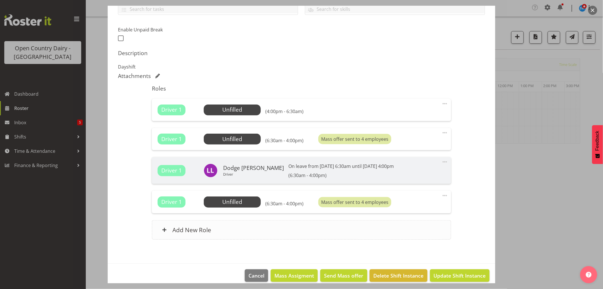
scroll to position [144, 0]
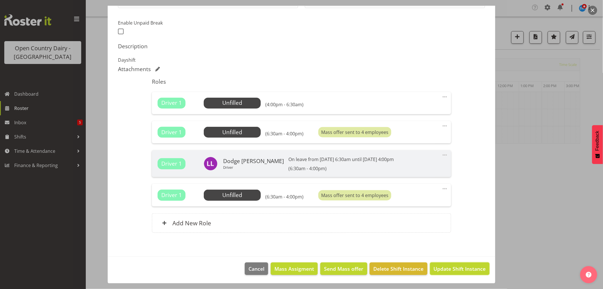
click at [454, 265] on span "Update Shift Instance" at bounding box center [460, 268] width 52 height 7
click at [464, 268] on footer "Cancel Mass Assigment Send Mass offer Delete Shift Instance Update Shift Instan…" at bounding box center [302, 269] width 388 height 27
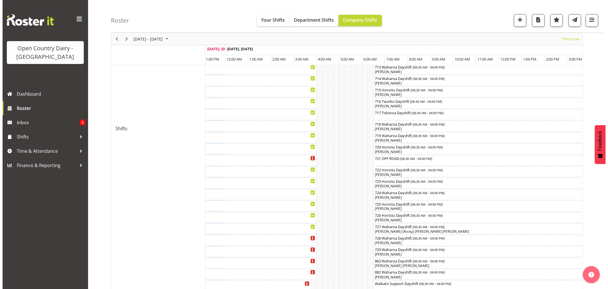
scroll to position [253, 0]
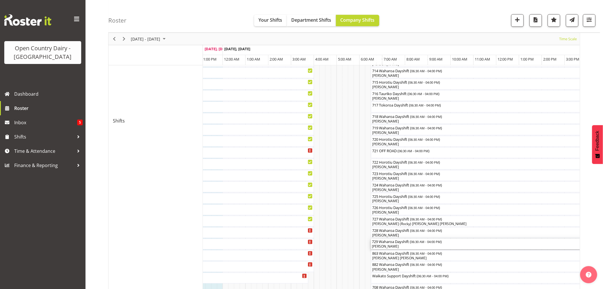
click at [396, 244] on div "729 Waharoa Dayshift ( 06:30 AM - 04:00 PM )" at bounding box center [479, 241] width 214 height 6
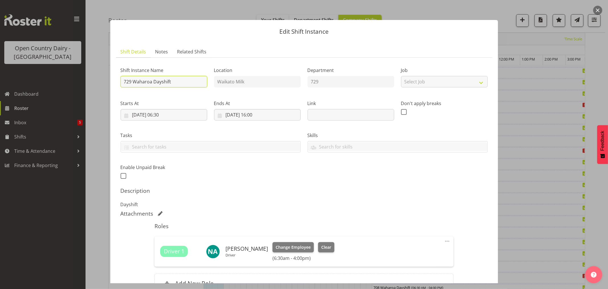
drag, startPoint x: 132, startPoint y: 81, endPoint x: 152, endPoint y: 82, distance: 19.4
click at [152, 82] on input "729 Waharoa Dayshift" at bounding box center [164, 81] width 87 height 11
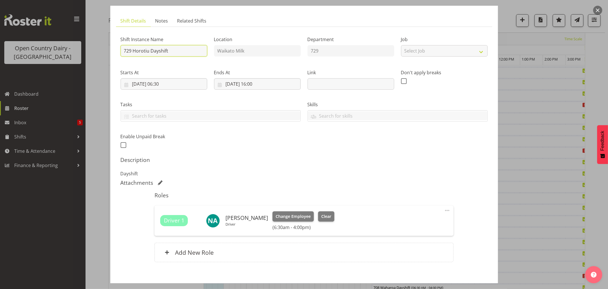
scroll to position [60, 0]
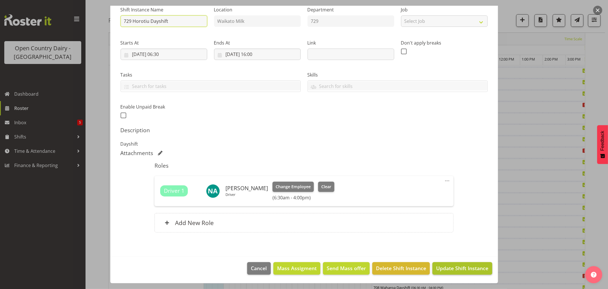
type input "729 Horotiu Dayshift"
click at [452, 263] on button "Update Shift Instance" at bounding box center [463, 268] width 60 height 13
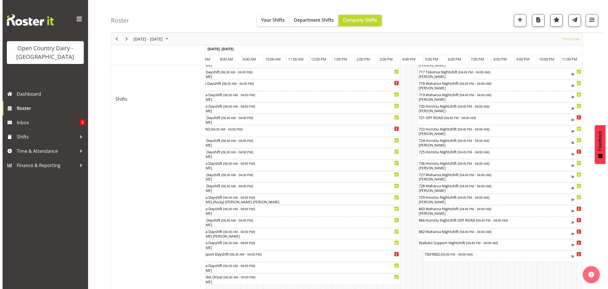
scroll to position [285, 0]
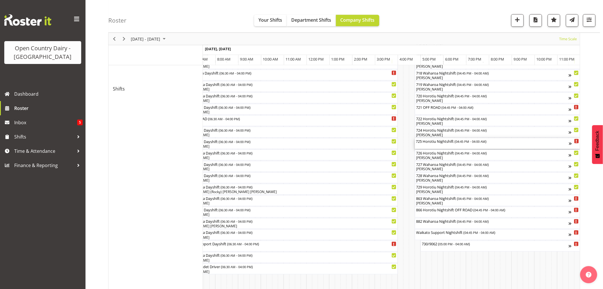
click at [435, 143] on div "725 Horotiu Nightshift ( 04:45 PM - 04:00 AM )" at bounding box center [492, 141] width 153 height 6
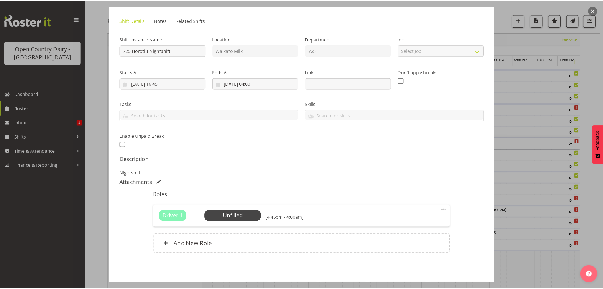
scroll to position [52, 0]
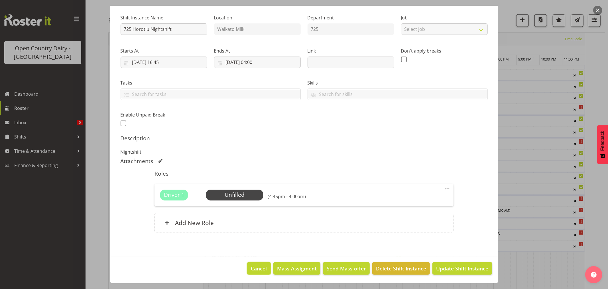
click at [259, 268] on span "Cancel" at bounding box center [259, 267] width 16 height 7
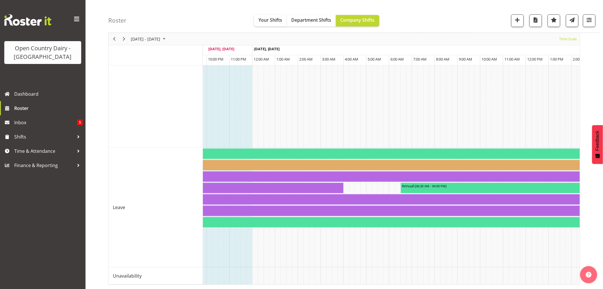
scroll to position [0, 3246]
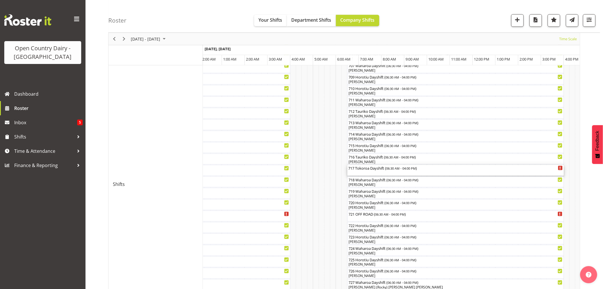
click at [382, 168] on div "717 Tokoroa Dayshift ( 06:30 AM - 04:00 PM )" at bounding box center [456, 168] width 214 height 6
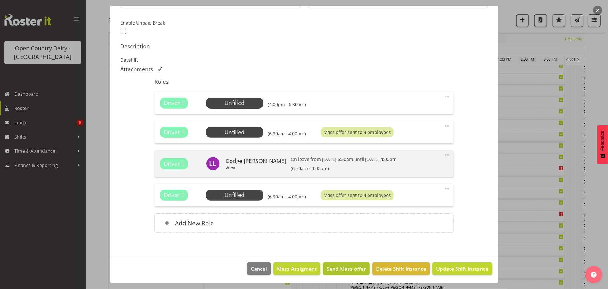
click at [337, 269] on span "Send Mass offer" at bounding box center [346, 268] width 39 height 7
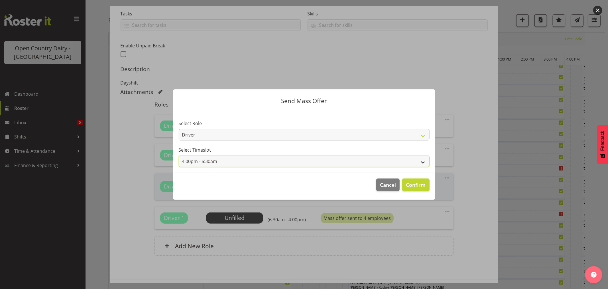
click at [424, 159] on select "4:00pm - 6:30am 6:30am - 4:00pm" at bounding box center [304, 160] width 251 height 11
select select "6:30am - 4:00pm"
click at [179, 155] on select "4:00pm - 6:30am 6:30am - 4:00pm" at bounding box center [304, 160] width 251 height 11
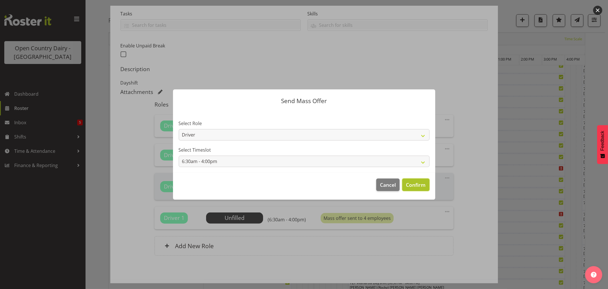
click at [418, 182] on span "Confirm" at bounding box center [416, 184] width 20 height 7
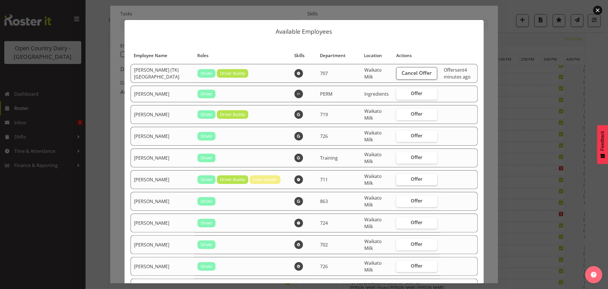
click at [411, 177] on span "Offer" at bounding box center [417, 179] width 12 height 6
click at [399, 177] on input "Offer" at bounding box center [398, 179] width 4 height 4
checkbox input "true"
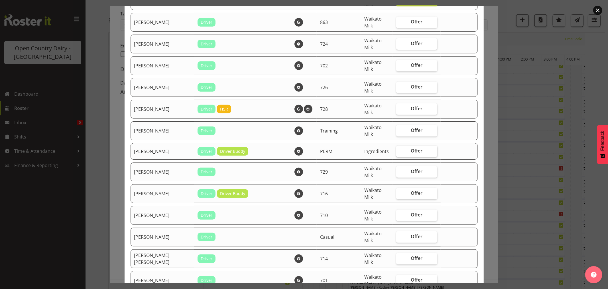
scroll to position [190, 0]
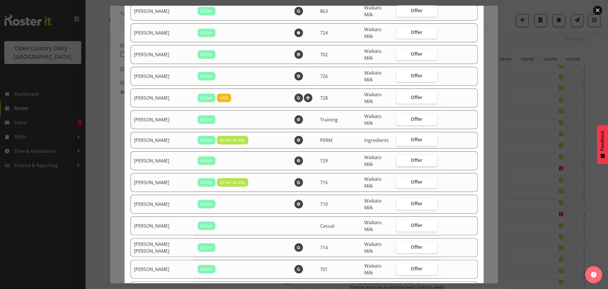
click at [411, 161] on span "Offer" at bounding box center [417, 160] width 12 height 6
click at [396, 161] on input "Offer" at bounding box center [398, 160] width 4 height 4
checkbox input "true"
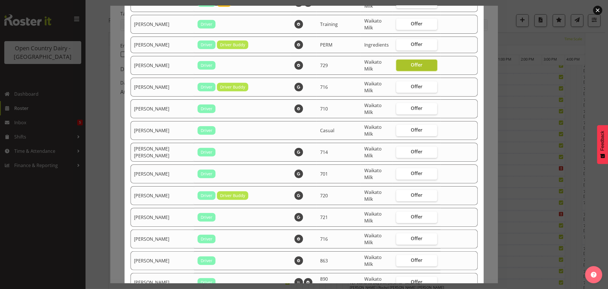
scroll to position [317, 0]
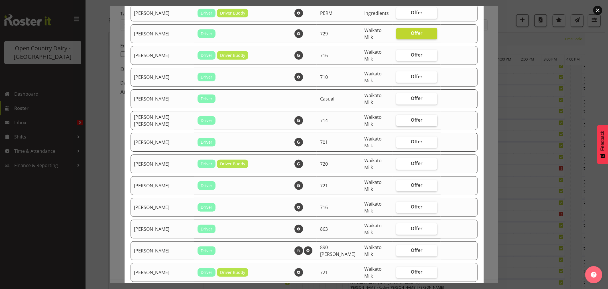
click at [411, 118] on span "Offer" at bounding box center [417, 120] width 12 height 6
click at [396, 118] on input "Offer" at bounding box center [398, 120] width 4 height 4
checkbox input "true"
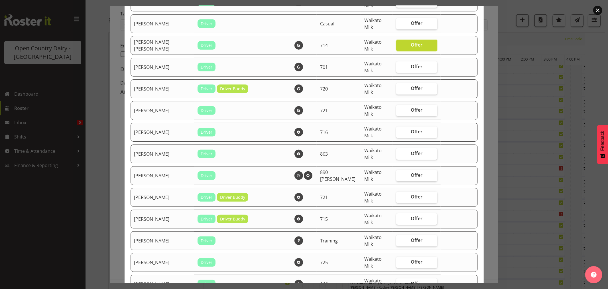
scroll to position [443, 0]
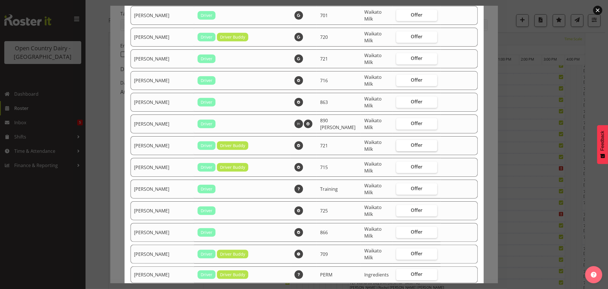
click at [411, 146] on span "Offer" at bounding box center [417, 145] width 12 height 6
click at [396, 146] on input "Offer" at bounding box center [398, 145] width 4 height 4
checkbox input "true"
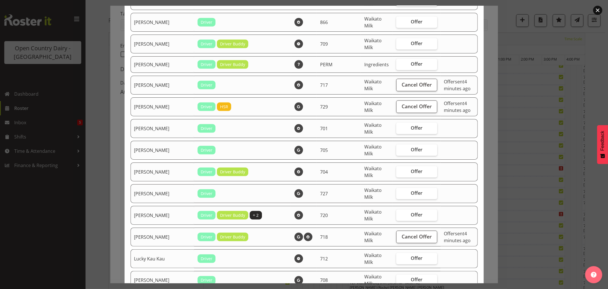
scroll to position [665, 0]
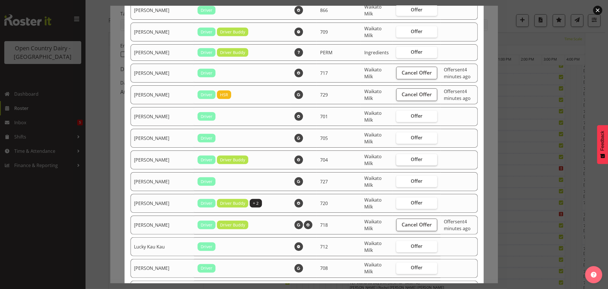
click at [411, 160] on span "Offer" at bounding box center [417, 159] width 12 height 6
click at [399, 160] on input "Offer" at bounding box center [398, 159] width 4 height 4
checkbox input "true"
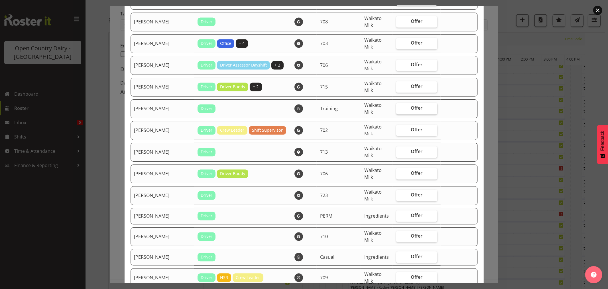
scroll to position [919, 0]
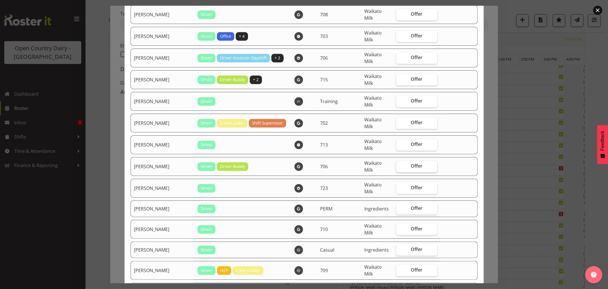
click at [411, 169] on span "Offer" at bounding box center [417, 166] width 12 height 6
click at [396, 168] on input "Offer" at bounding box center [398, 166] width 4 height 4
checkbox input "true"
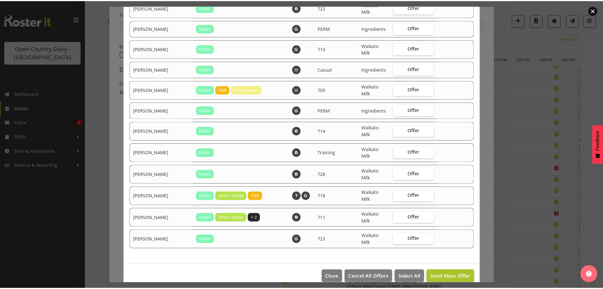
scroll to position [1111, 0]
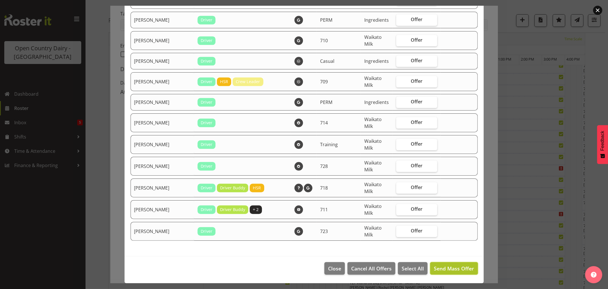
click at [439, 269] on span "Send Mass Offer" at bounding box center [454, 268] width 40 height 7
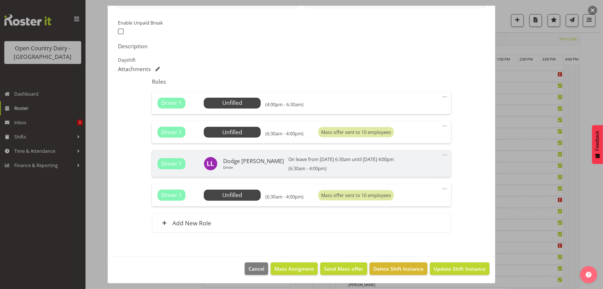
scroll to position [190, 0]
click at [447, 267] on span "Update Shift Instance" at bounding box center [460, 268] width 52 height 7
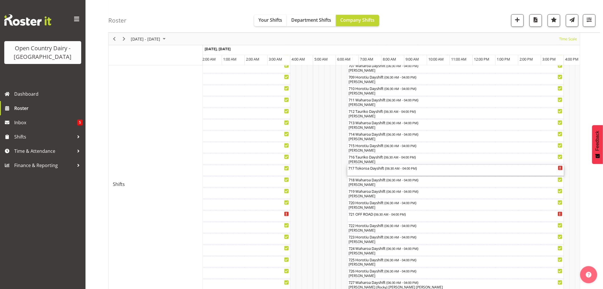
click at [374, 172] on div "717 Tokoroa Dayshift ( 06:30 AM - 04:00 PM )" at bounding box center [456, 170] width 214 height 11
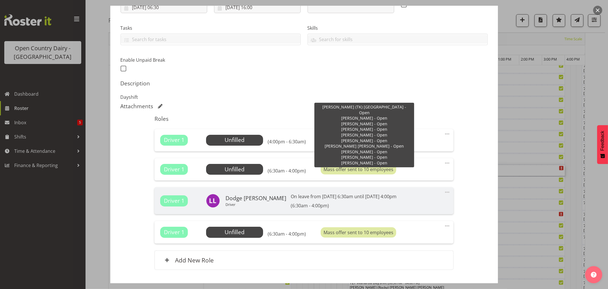
scroll to position [144, 0]
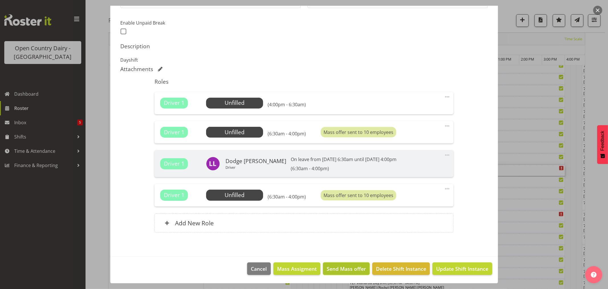
click at [341, 266] on span "Send Mass offer" at bounding box center [346, 268] width 39 height 7
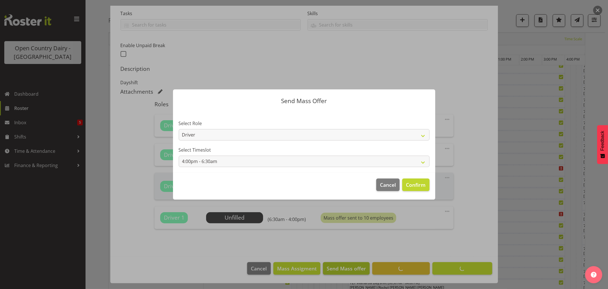
scroll to position [121, 0]
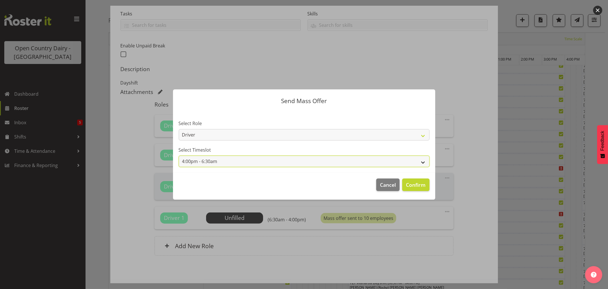
click at [422, 159] on select "4:00pm - 6:30am 6:30am - 4:00pm" at bounding box center [304, 160] width 251 height 11
select select "6:30am - 4:00pm"
click at [179, 155] on select "4:00pm - 6:30am 6:30am - 4:00pm" at bounding box center [304, 160] width 251 height 11
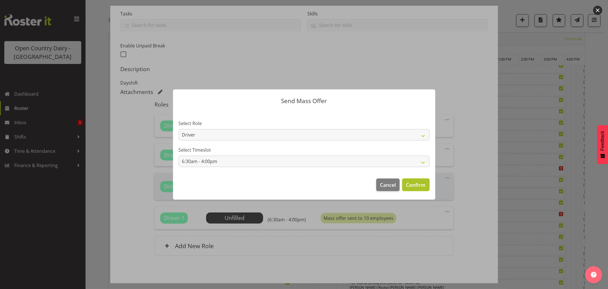
click at [412, 184] on span "Confirm" at bounding box center [416, 184] width 20 height 7
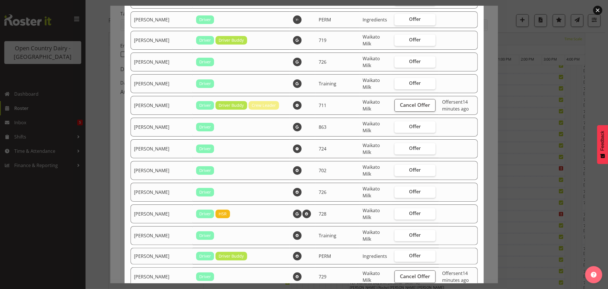
scroll to position [95, 0]
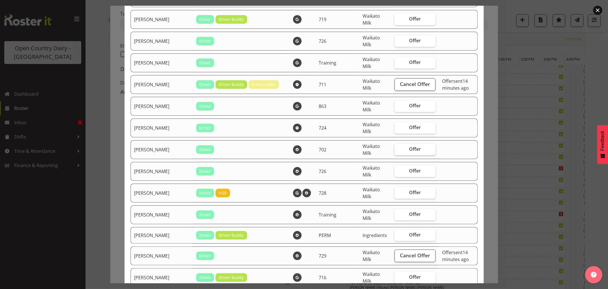
click at [410, 150] on span "Offer" at bounding box center [416, 149] width 12 height 6
click at [398, 150] on input "Offer" at bounding box center [397, 149] width 4 height 4
checkbox input "true"
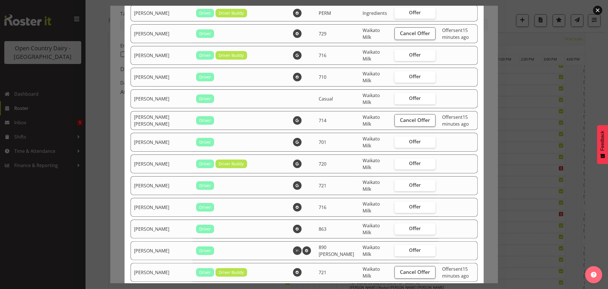
scroll to position [412, 0]
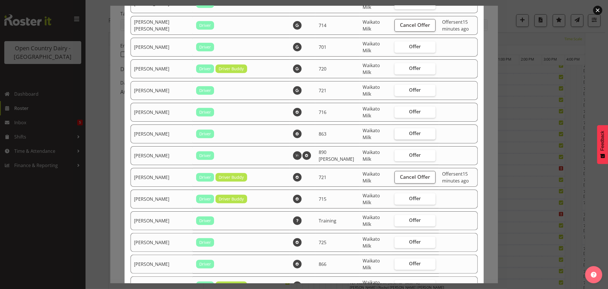
click at [410, 135] on span "Offer" at bounding box center [416, 133] width 12 height 6
click at [395, 135] on input "Offer" at bounding box center [397, 133] width 4 height 4
checkbox input "true"
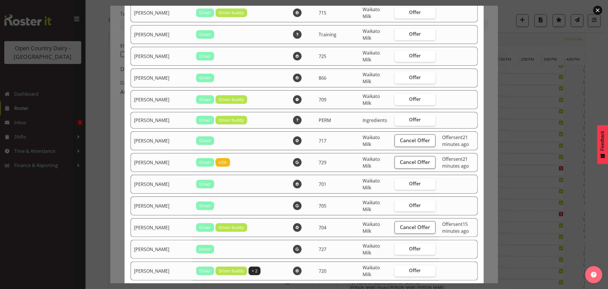
scroll to position [602, 0]
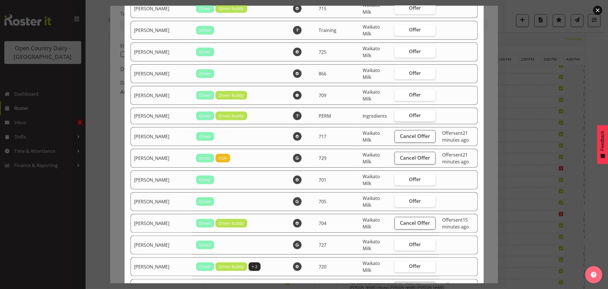
click at [410, 116] on span "Offer" at bounding box center [416, 115] width 12 height 6
click at [395, 116] on input "Offer" at bounding box center [397, 116] width 4 height 4
checkbox input "true"
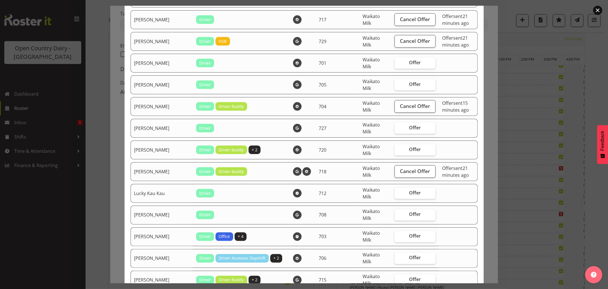
scroll to position [729, 0]
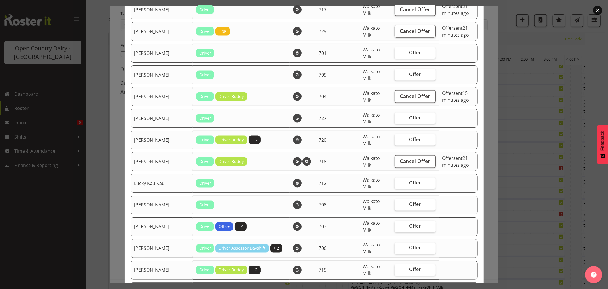
click at [395, 116] on label "Offer" at bounding box center [415, 117] width 41 height 11
click at [395, 116] on input "Offer" at bounding box center [397, 118] width 4 height 4
checkbox input "true"
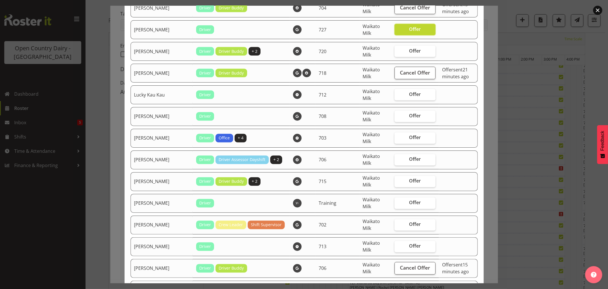
scroll to position [824, 0]
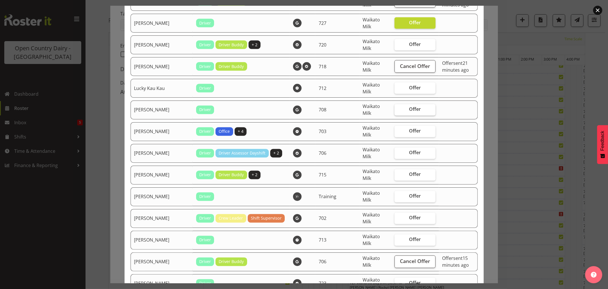
click at [410, 112] on span "Offer" at bounding box center [416, 109] width 12 height 6
click at [395, 111] on input "Offer" at bounding box center [397, 110] width 4 height 4
checkbox input "true"
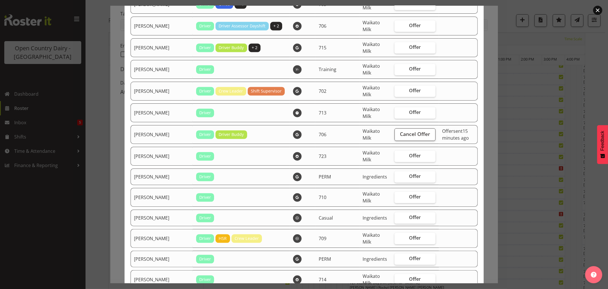
scroll to position [982, 0]
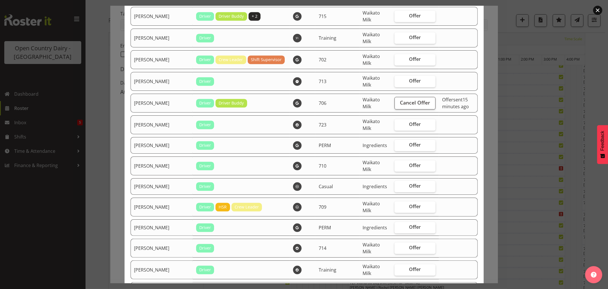
click at [410, 146] on span "Offer" at bounding box center [416, 145] width 12 height 6
click at [396, 146] on input "Offer" at bounding box center [397, 145] width 4 height 4
checkbox input "true"
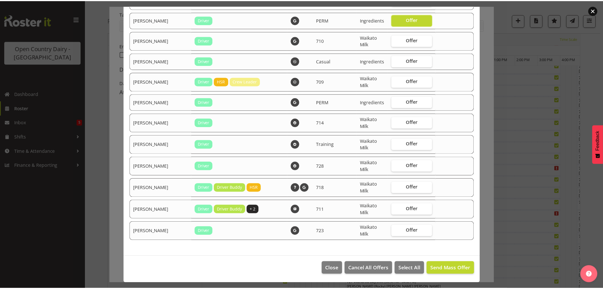
scroll to position [1111, 0]
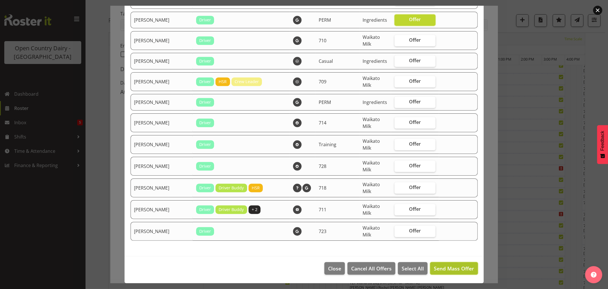
click at [441, 269] on span "Send Mass Offer" at bounding box center [454, 268] width 40 height 7
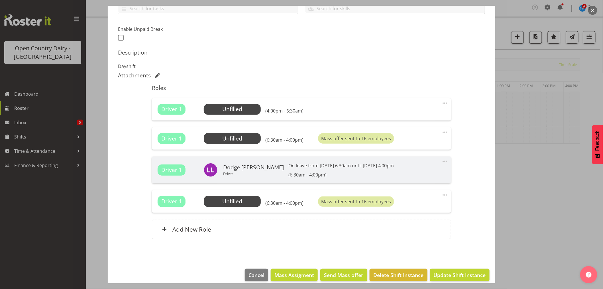
scroll to position [144, 0]
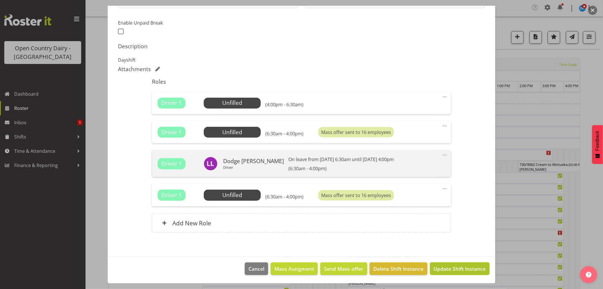
click at [451, 267] on span "Update Shift Instance" at bounding box center [460, 268] width 52 height 7
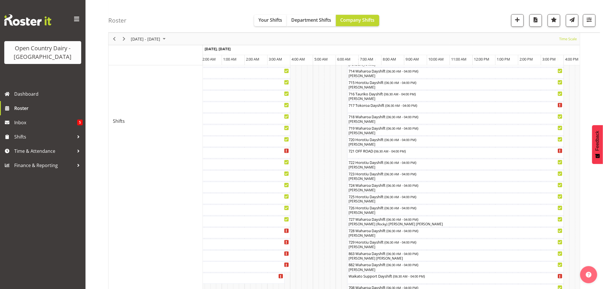
scroll to position [95, 0]
